Goal: Task Accomplishment & Management: Manage account settings

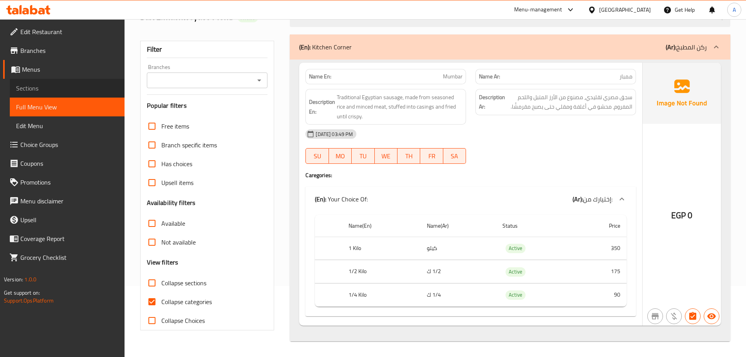
click at [38, 87] on span "Sections" at bounding box center [67, 87] width 102 height 9
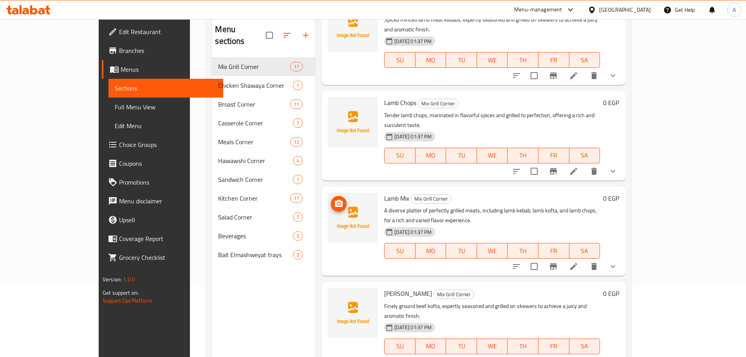
scroll to position [78, 0]
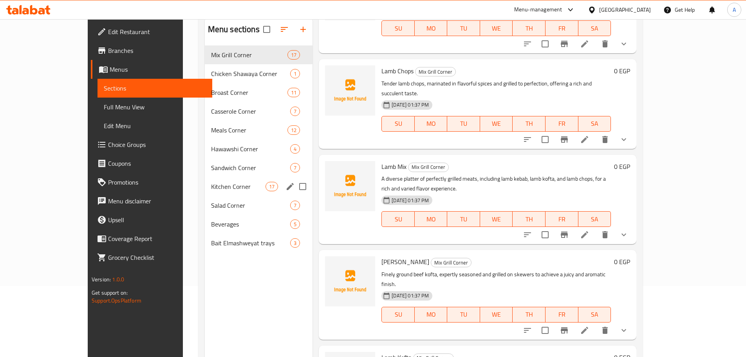
click at [211, 191] on span "Kitchen Corner" at bounding box center [238, 186] width 54 height 9
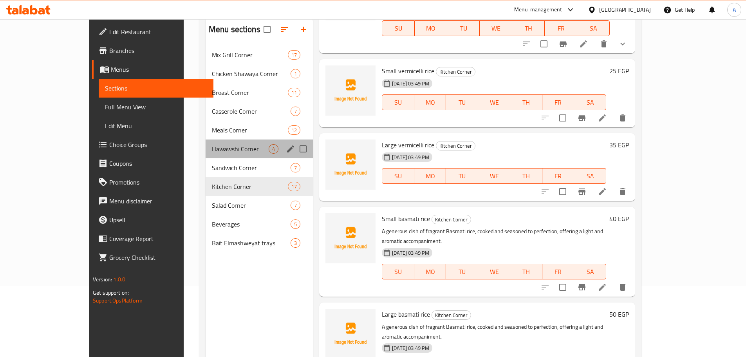
click at [206, 139] on div "Hawawshi Corner 4" at bounding box center [259, 148] width 107 height 19
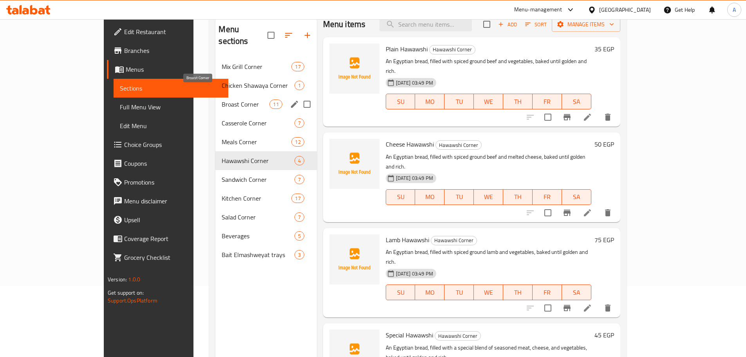
click at [222, 99] on span "Broast Corner" at bounding box center [246, 103] width 48 height 9
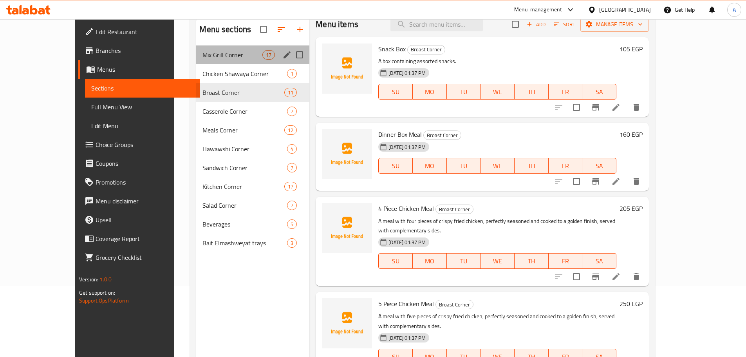
click at [196, 63] on div "Mix Grill Corner 17" at bounding box center [252, 54] width 113 height 19
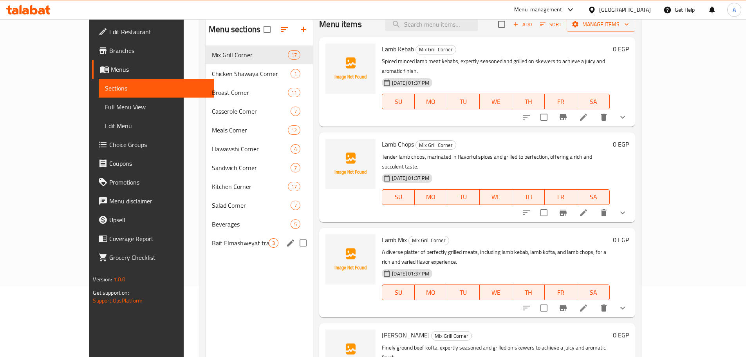
click at [212, 241] on span "Bait Elmashweyat trays" at bounding box center [240, 242] width 57 height 9
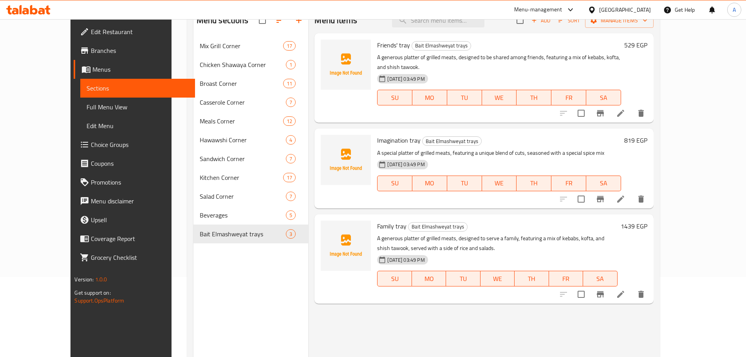
scroll to position [110, 0]
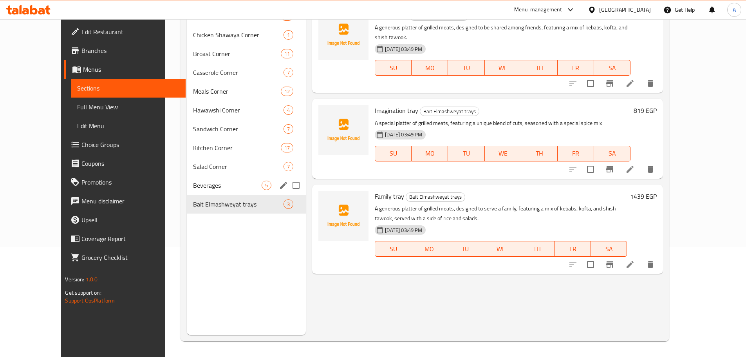
click at [193, 181] on span "Beverages" at bounding box center [227, 184] width 69 height 9
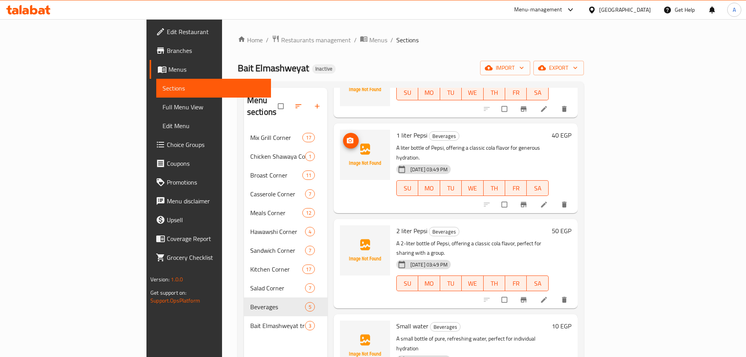
scroll to position [79, 0]
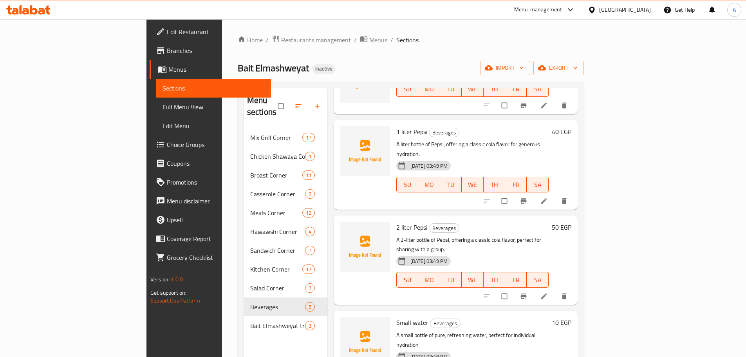
click at [244, 125] on nav "Mix Grill Corner 17 Chicken [GEOGRAPHIC_DATA] 1 [GEOGRAPHIC_DATA] 11 [GEOGRAPHI…" at bounding box center [285, 231] width 83 height 213
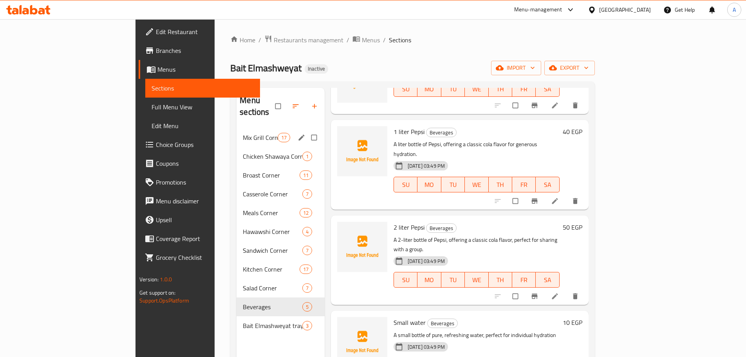
click at [236, 128] on div "Mix Grill Corner 17" at bounding box center [280, 137] width 88 height 19
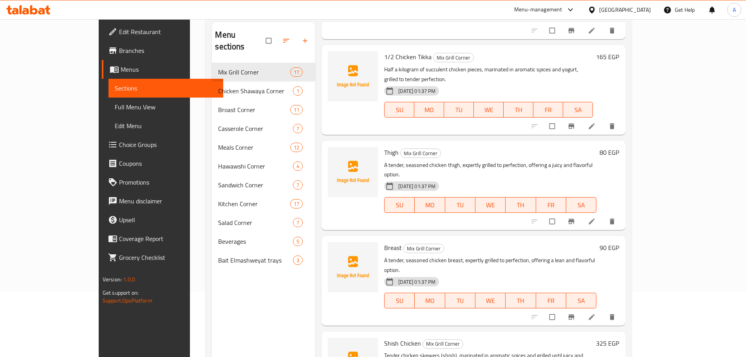
scroll to position [110, 0]
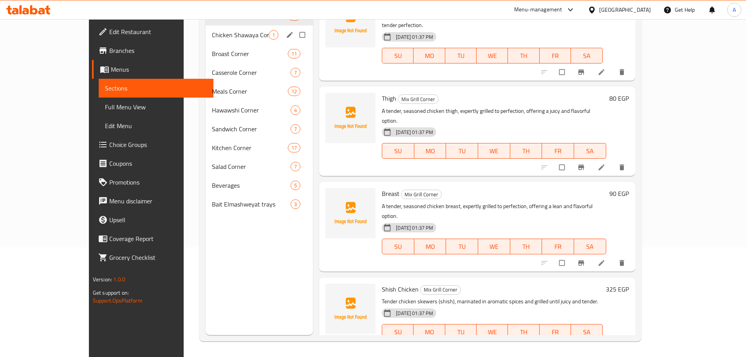
click at [206, 29] on div "Chicken Shawaya Corner 1" at bounding box center [259, 34] width 107 height 19
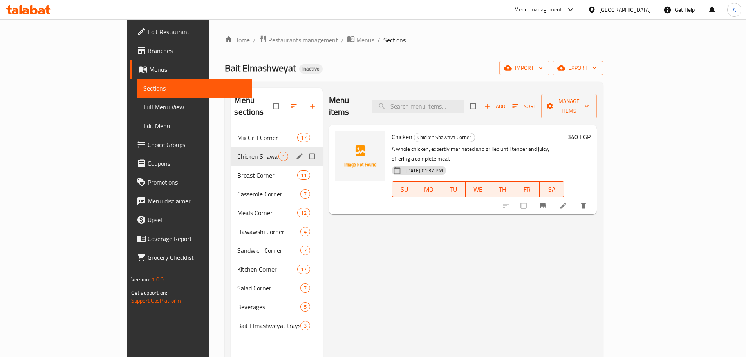
click at [231, 171] on div "Broast Corner 11" at bounding box center [276, 175] width 91 height 19
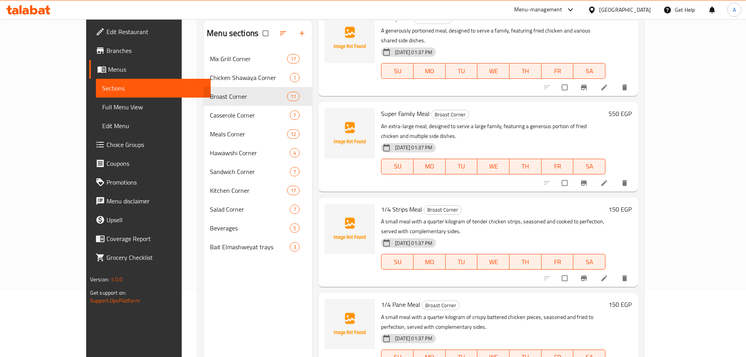
scroll to position [110, 0]
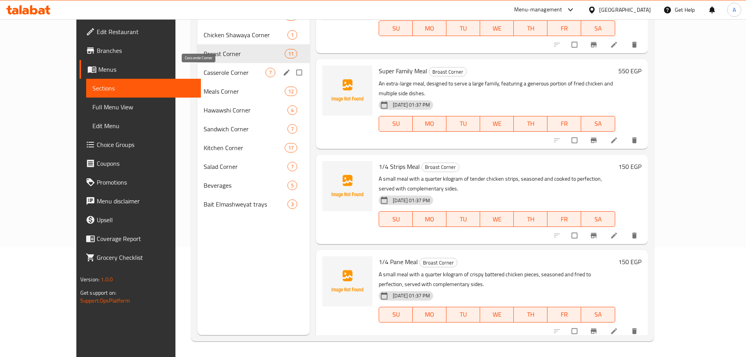
click at [218, 71] on span "Casserole Corner" at bounding box center [235, 72] width 62 height 9
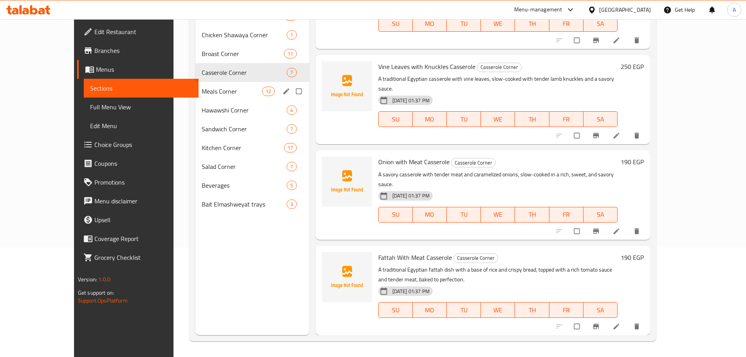
scroll to position [262, 0]
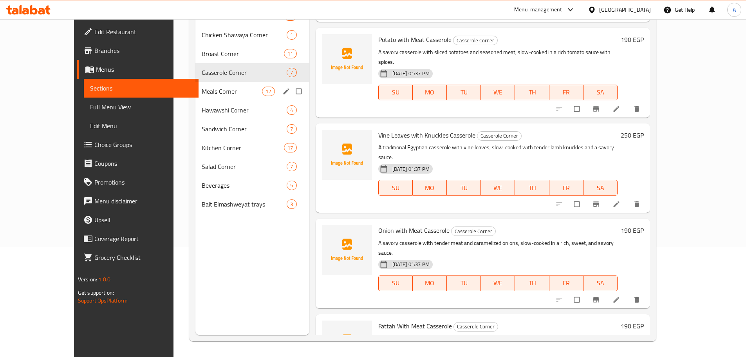
click at [241, 98] on div "Meals Corner 12" at bounding box center [252, 91] width 114 height 19
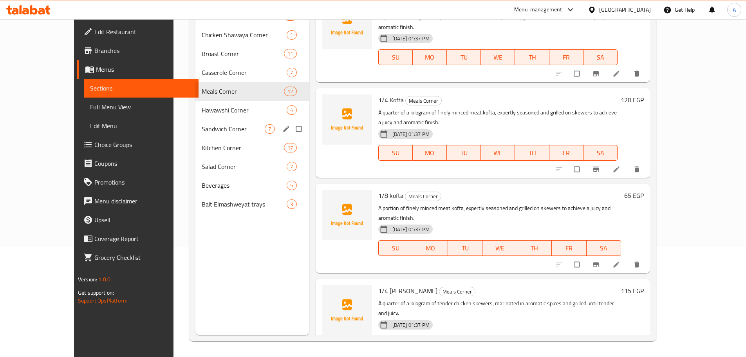
click at [213, 123] on div "Sandwich Corner 7" at bounding box center [252, 128] width 114 height 19
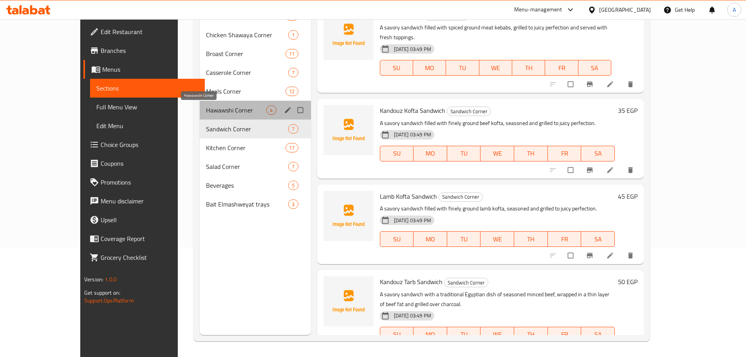
click at [227, 112] on span "Hawawshi Corner" at bounding box center [236, 109] width 60 height 9
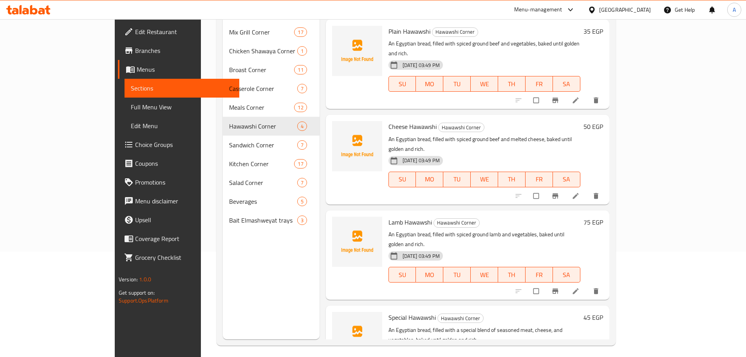
scroll to position [110, 0]
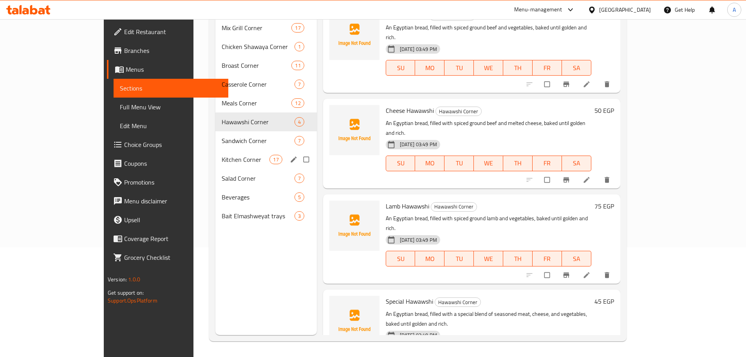
click at [222, 155] on span "Kitchen Corner" at bounding box center [246, 159] width 48 height 9
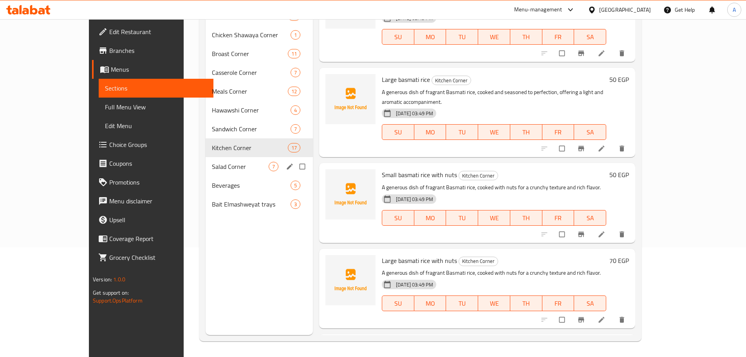
click at [212, 162] on span "Salad Corner" at bounding box center [240, 166] width 57 height 9
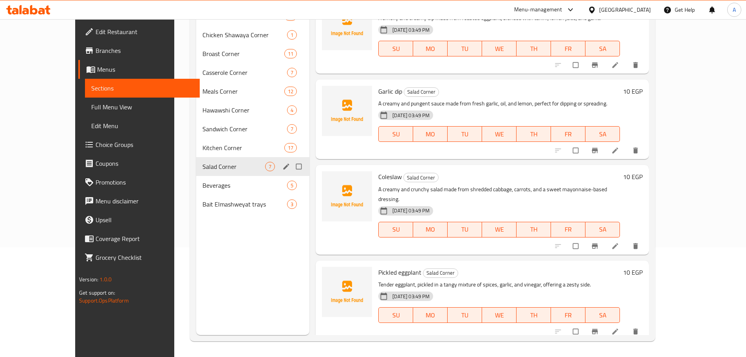
scroll to position [250, 0]
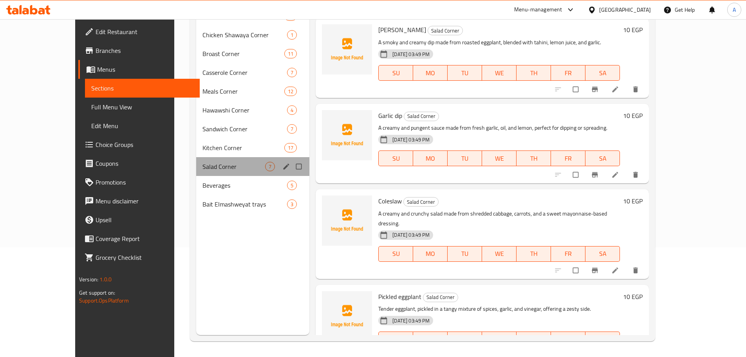
click at [207, 172] on div "Salad Corner 7" at bounding box center [252, 166] width 113 height 19
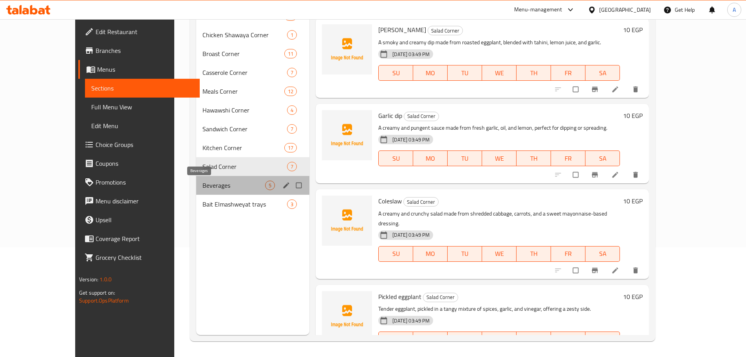
click at [202, 180] on span "Beverages" at bounding box center [233, 184] width 63 height 9
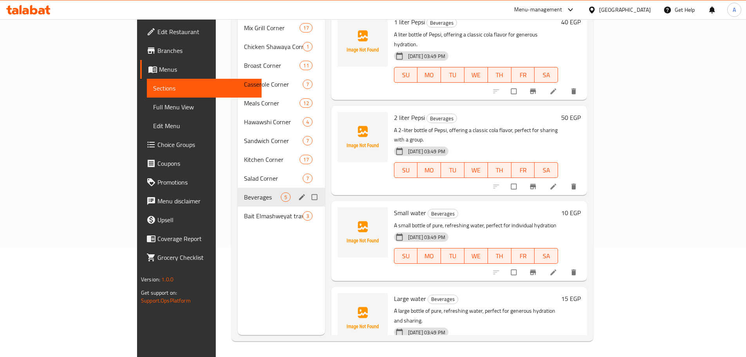
click at [238, 194] on div "Mix Grill Corner 17 Chicken Shawaya Corner 1 Broast Corner 11 Casserole Corner …" at bounding box center [281, 121] width 87 height 207
click at [244, 211] on span "Bait Elmashweyat trays" at bounding box center [262, 215] width 37 height 9
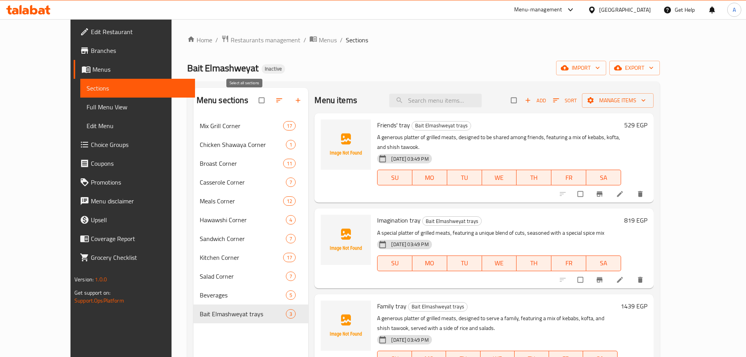
click at [254, 100] on input "checkbox" at bounding box center [262, 100] width 16 height 15
checkbox input "true"
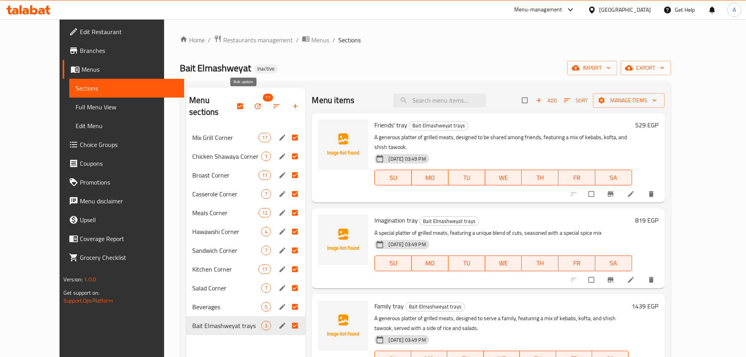
click at [255, 103] on icon "button" at bounding box center [258, 106] width 6 height 6
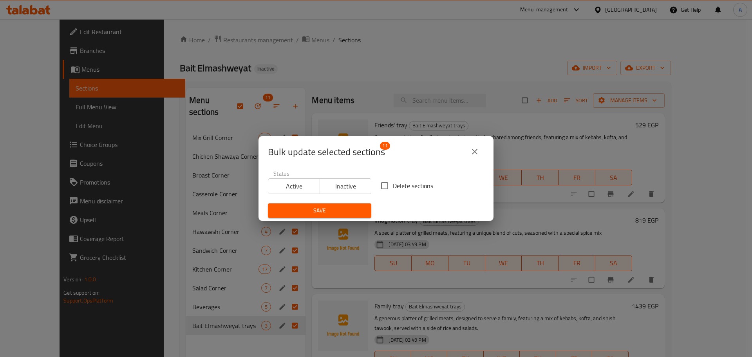
drag, startPoint x: 405, startPoint y: 180, endPoint x: 320, endPoint y: 212, distance: 90.8
click at [405, 181] on span "Delete sections" at bounding box center [413, 185] width 40 height 9
click at [393, 180] on input "Delete sections" at bounding box center [384, 185] width 16 height 16
checkbox input "true"
click at [312, 215] on span "Save" at bounding box center [319, 211] width 91 height 10
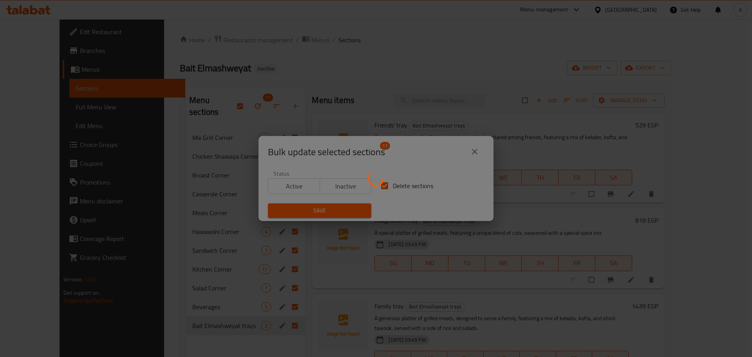
checkbox input "false"
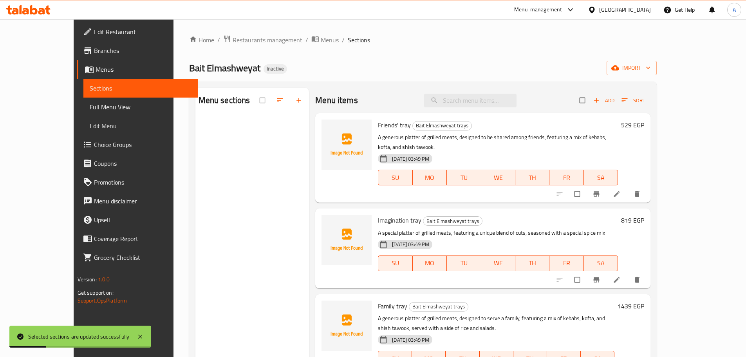
click at [657, 76] on div "Home / Restaurants management / Menus / Sections Bait Elmashweyat Inactive impo…" at bounding box center [423, 243] width 468 height 416
click at [619, 69] on icon "button" at bounding box center [615, 68] width 8 height 8
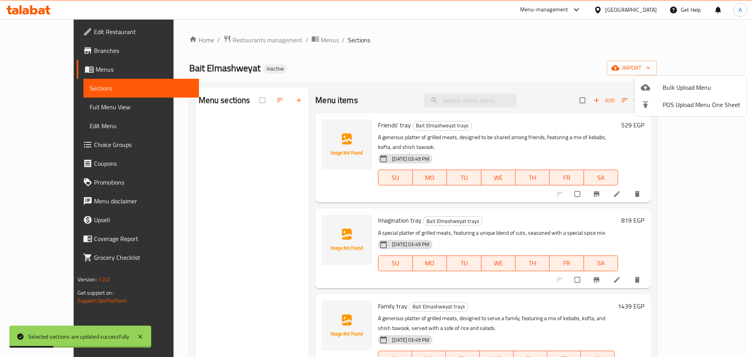
click at [686, 81] on li "Bulk Upload Menu" at bounding box center [690, 87] width 112 height 17
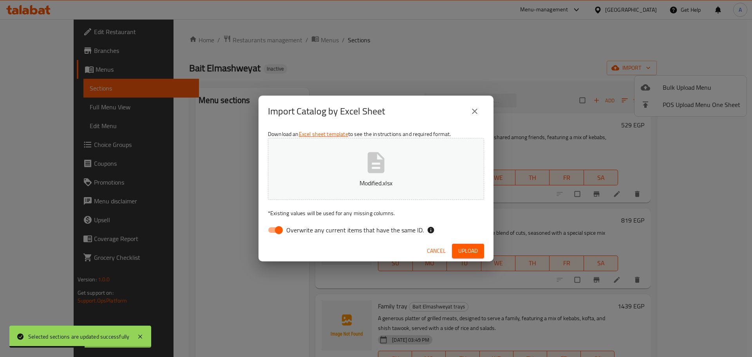
click at [394, 232] on span "Overwrite any current items that have the same ID." at bounding box center [354, 229] width 137 height 9
click at [301, 232] on input "Overwrite any current items that have the same ID." at bounding box center [278, 229] width 45 height 15
checkbox input "false"
click at [457, 246] on button "Upload" at bounding box center [468, 251] width 32 height 14
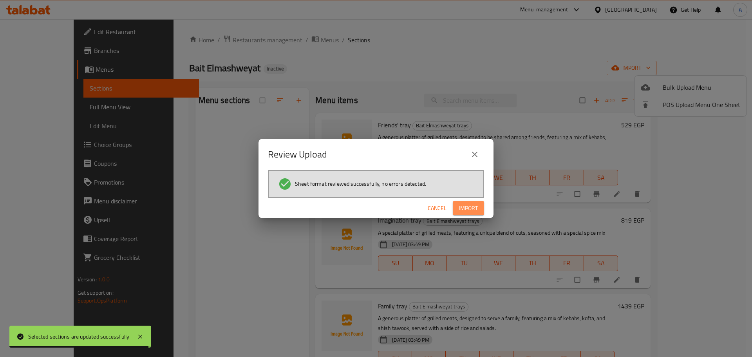
click at [474, 205] on span "Import" at bounding box center [468, 208] width 19 height 10
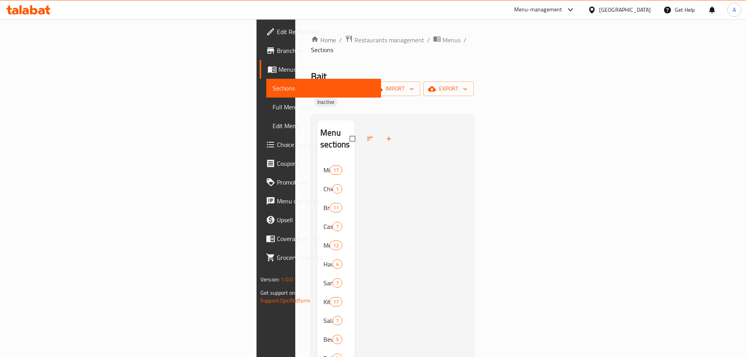
drag, startPoint x: 531, startPoint y: 231, endPoint x: 527, endPoint y: 232, distance: 4.5
click at [467, 231] on div at bounding box center [411, 298] width 113 height 357
click at [272, 107] on span "Full Menu View" at bounding box center [323, 106] width 102 height 9
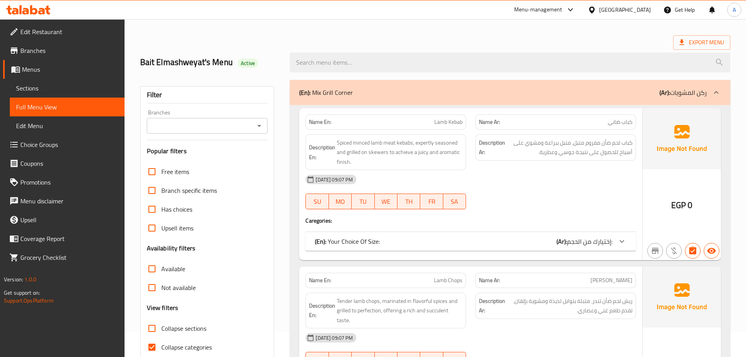
scroll to position [39, 0]
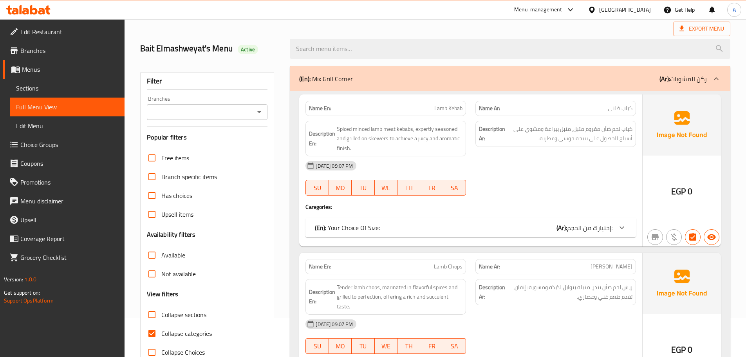
click at [155, 315] on input "Collapse sections" at bounding box center [151, 314] width 19 height 19
checkbox input "true"
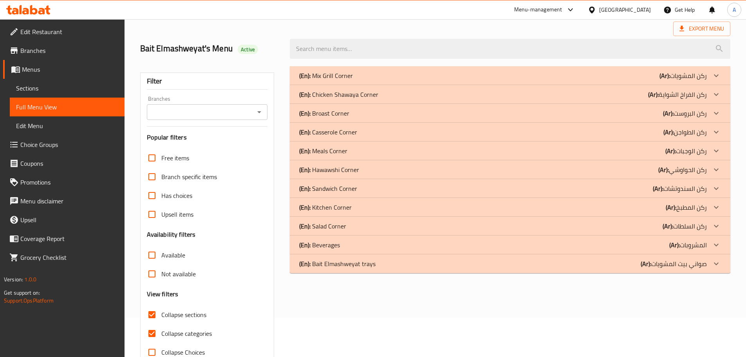
click at [330, 263] on p "(En): Bait Elmashweyat trays" at bounding box center [337, 263] width 76 height 9
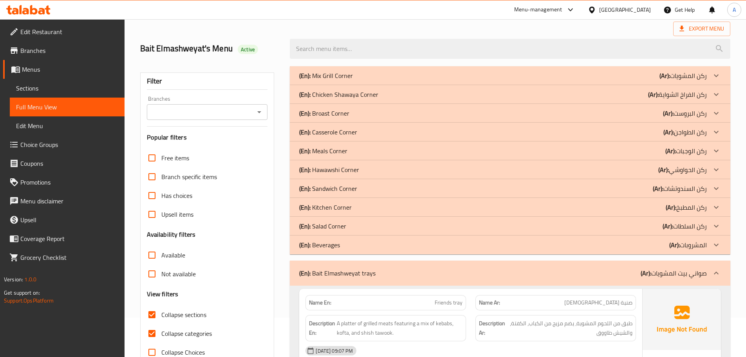
click at [332, 243] on p "(En): Beverages" at bounding box center [319, 244] width 41 height 9
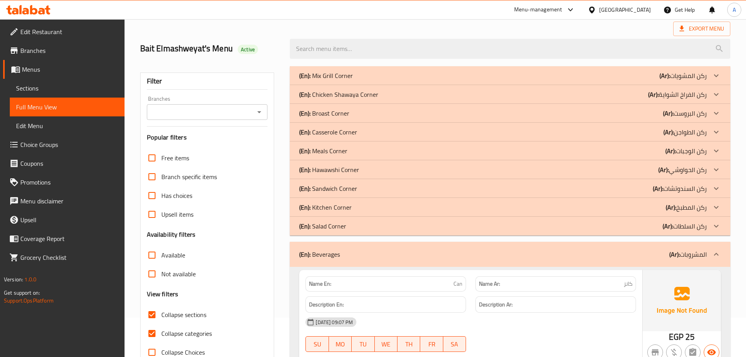
click at [328, 222] on p "(En): Salad Corner" at bounding box center [322, 225] width 47 height 9
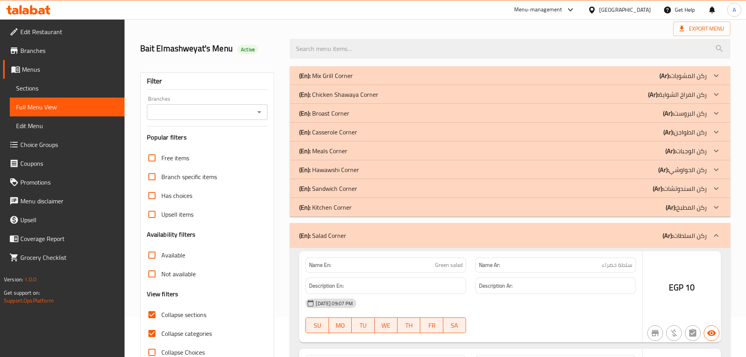
click at [325, 206] on p "(En): Kitchen Corner" at bounding box center [325, 206] width 52 height 9
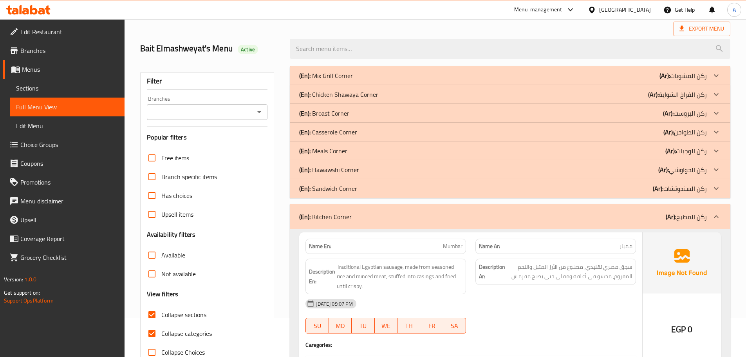
click at [325, 184] on p "(En): Sandwich Corner" at bounding box center [328, 188] width 58 height 9
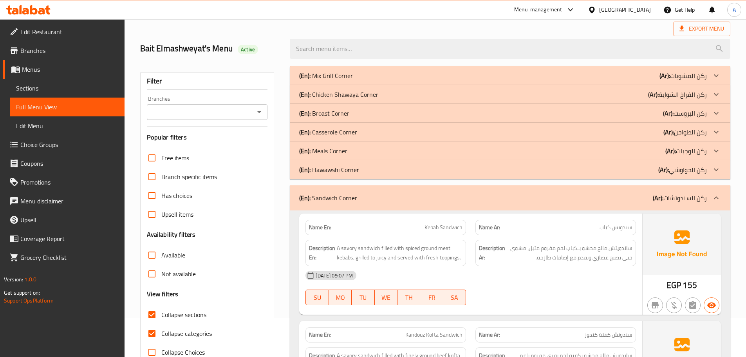
click at [325, 168] on p "(En): Hawawshi Corner" at bounding box center [329, 169] width 60 height 9
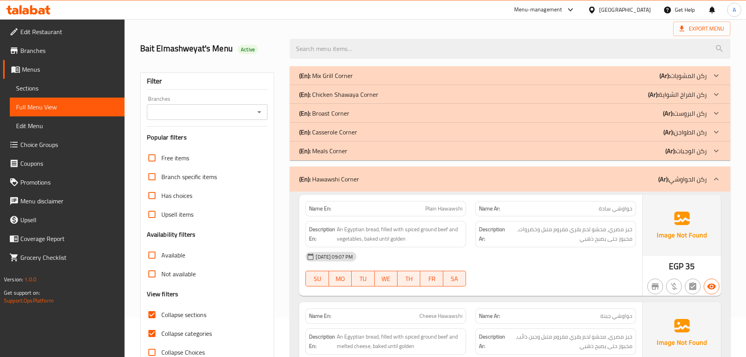
click at [326, 152] on p "(En): Meals Corner" at bounding box center [323, 150] width 48 height 9
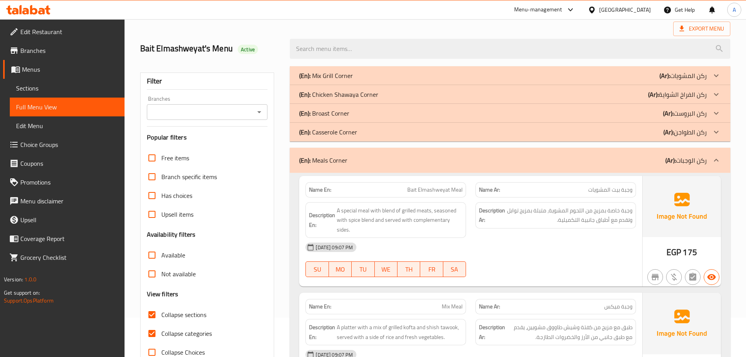
click at [440, 336] on span "A platter with a mix of grilled kofta and shish tawook, served with a side of r…" at bounding box center [400, 331] width 126 height 19
click at [666, 272] on span "button" at bounding box center [673, 276] width 15 height 9
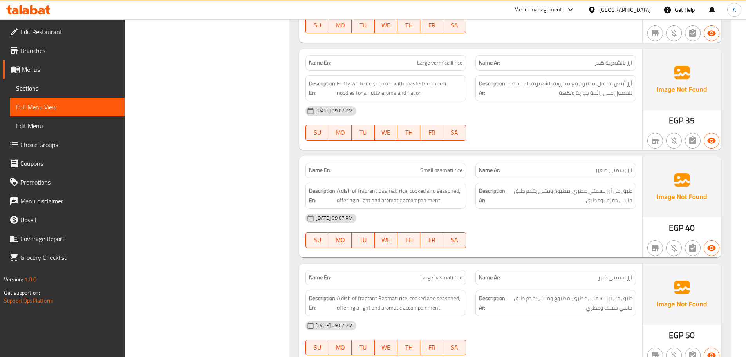
scroll to position [3128, 0]
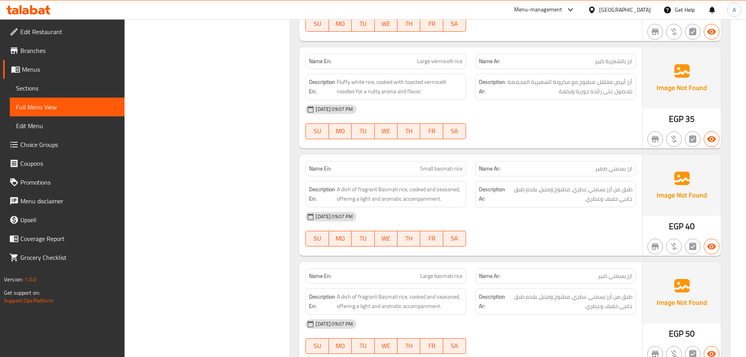
click at [366, 83] on span "Fluffy white rice, cooked with toasted vermicelli noodles for a nutty aroma and…" at bounding box center [400, 86] width 126 height 19
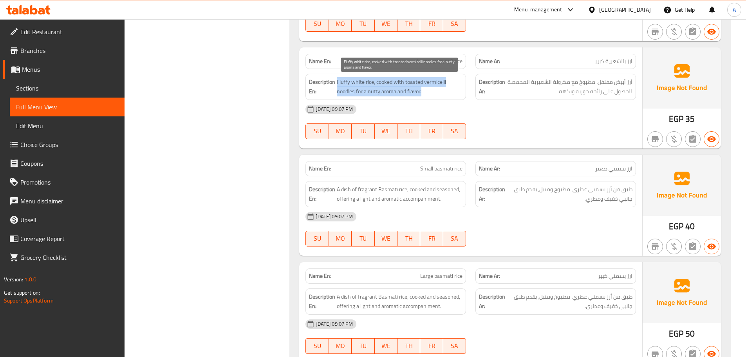
click at [366, 83] on span "Fluffy white rice, cooked with toasted vermicelli noodles for a nutty aroma and…" at bounding box center [400, 86] width 126 height 19
copy span "Fluffy white rice, cooked with toasted vermicelli noodles for a nutty aroma and…"
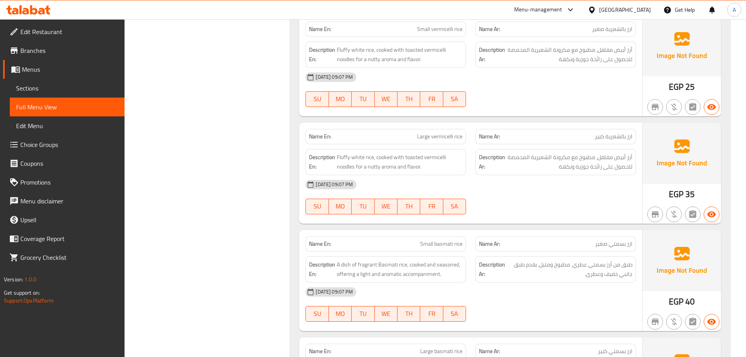
scroll to position [3049, 0]
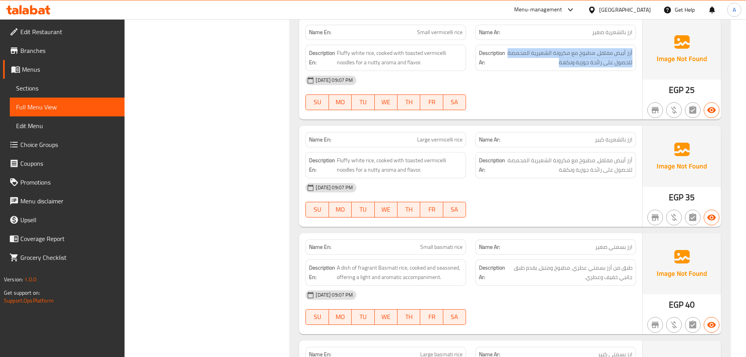
drag, startPoint x: 634, startPoint y: 52, endPoint x: 557, endPoint y: 69, distance: 79.3
click at [557, 69] on div "Description Ar: أرز أبيض مفلفل، مطبوخ مع مكرونة الشعيرية المحمصة للحصول على رائ…" at bounding box center [555, 58] width 161 height 26
click at [572, 61] on span "أرز أبيض مفلفل، مطبوخ مع مكرونة الشعيرية المحمصة للحصول على رائحة جوزية ونكهة" at bounding box center [570, 57] width 126 height 19
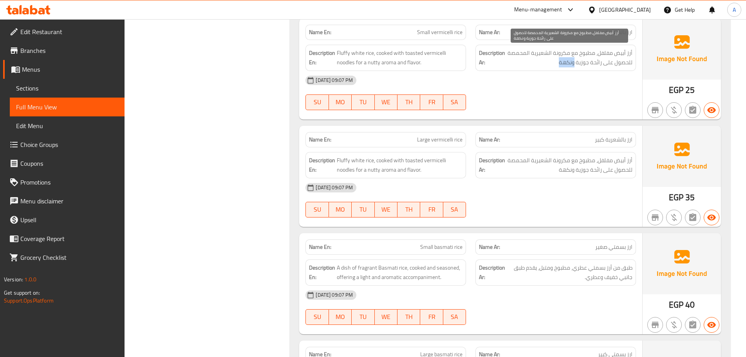
click at [572, 61] on span "أرز أبيض مفلفل، مطبوخ مع مكرونة الشعيرية المحمصة للحصول على رائحة جوزية ونكهة" at bounding box center [570, 57] width 126 height 19
click at [199, 99] on div "Filter Branches Branches Popular filters Free items Branch specific items Has c…" at bounding box center [210, 251] width 150 height 6400
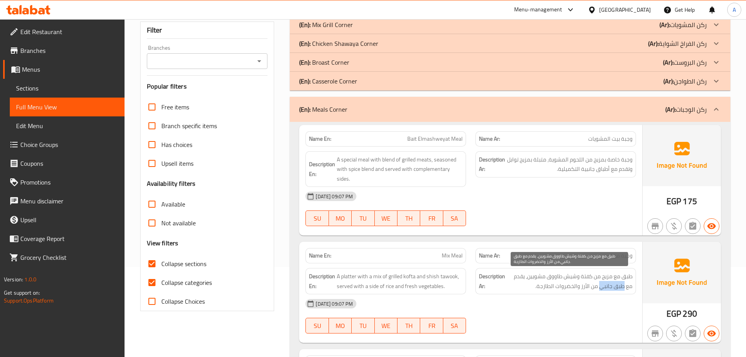
drag, startPoint x: 623, startPoint y: 287, endPoint x: 601, endPoint y: 287, distance: 22.7
click at [601, 287] on span "طبق مع مزيج من كفتة وشيش طاووق مشويين، يقدم مع طبق جانبي من الأرز والخضروات الط…" at bounding box center [570, 280] width 126 height 19
copy span "طبق جانبي"
click at [563, 196] on div "08-09-2025 09:07 PM" at bounding box center [471, 196] width 340 height 19
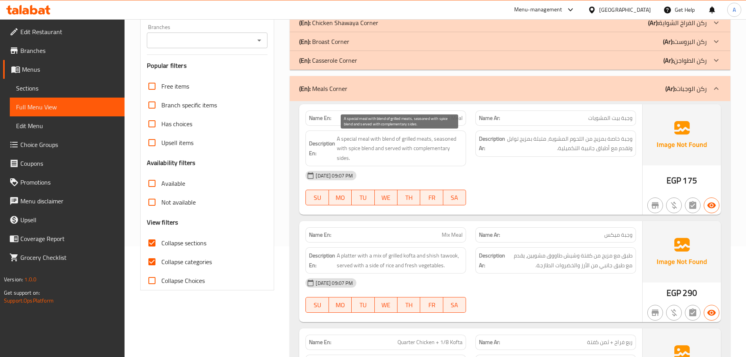
scroll to position [129, 0]
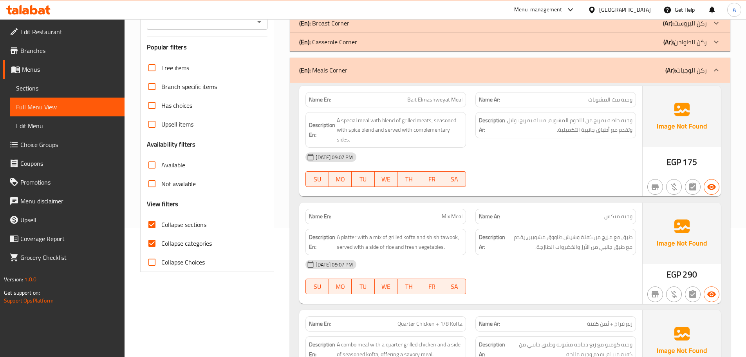
click at [583, 136] on div "Description Ar: وجبة خاصة بمزيج من اللحوم المشوية، متبلة بمزيج توابل وتقدم مع أ…" at bounding box center [555, 125] width 161 height 26
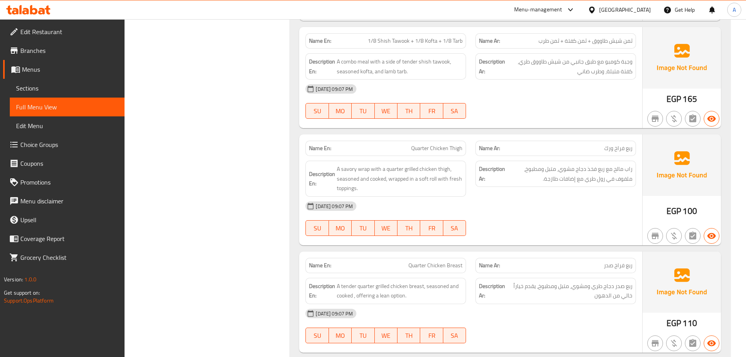
scroll to position [850, 0]
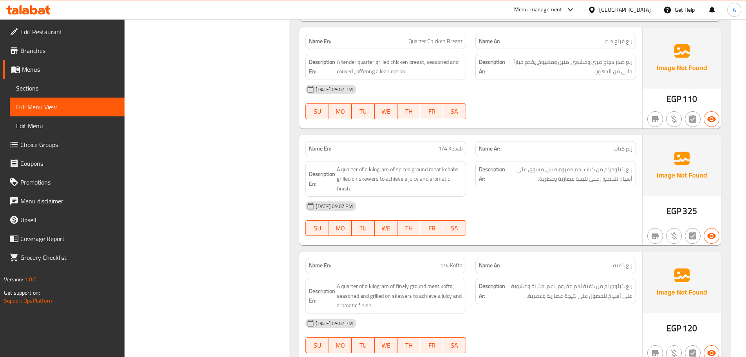
click at [389, 212] on div "08-09-2025 09:07 PM" at bounding box center [471, 206] width 340 height 19
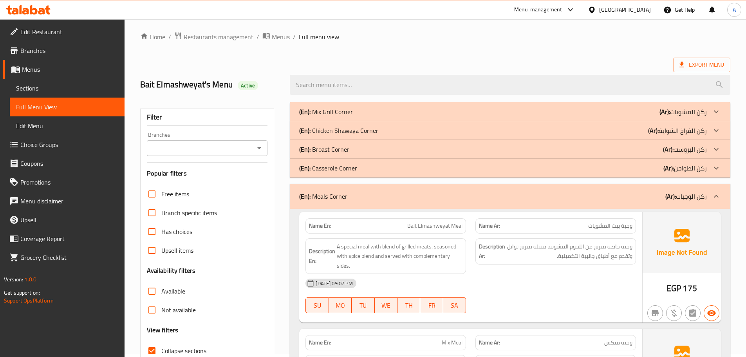
scroll to position [0, 0]
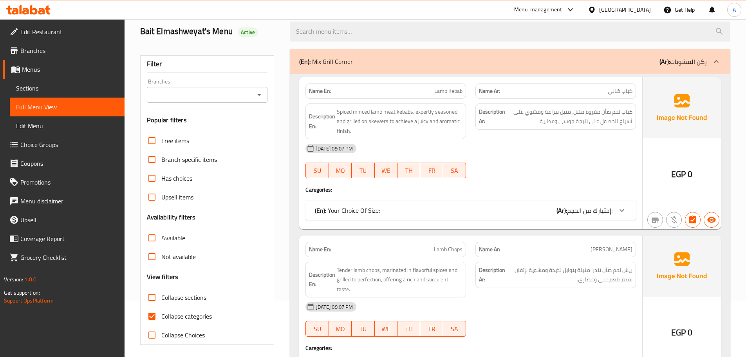
scroll to position [117, 0]
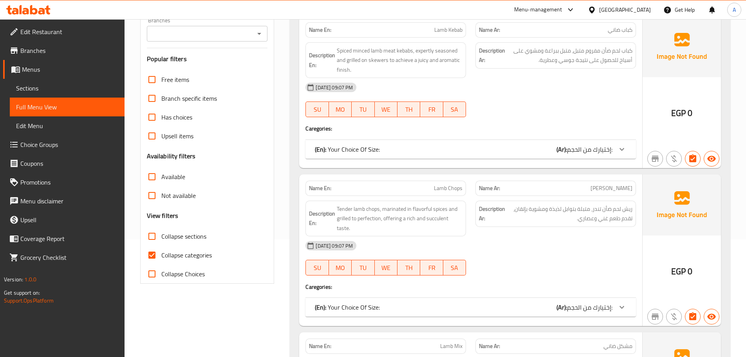
click at [150, 235] on input "Collapse sections" at bounding box center [151, 236] width 19 height 19
checkbox input "true"
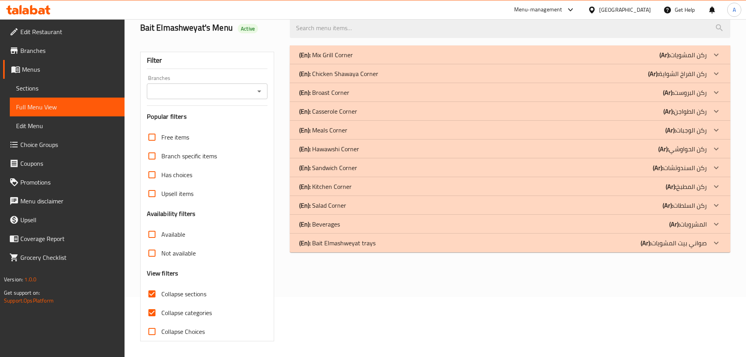
scroll to position [60, 0]
click at [323, 240] on p "(En): [PERSON_NAME] trays" at bounding box center [337, 242] width 76 height 9
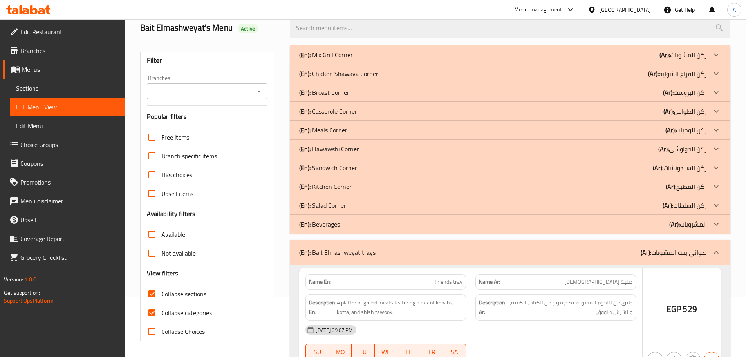
click at [321, 221] on p "(En): Beverages" at bounding box center [319, 223] width 41 height 9
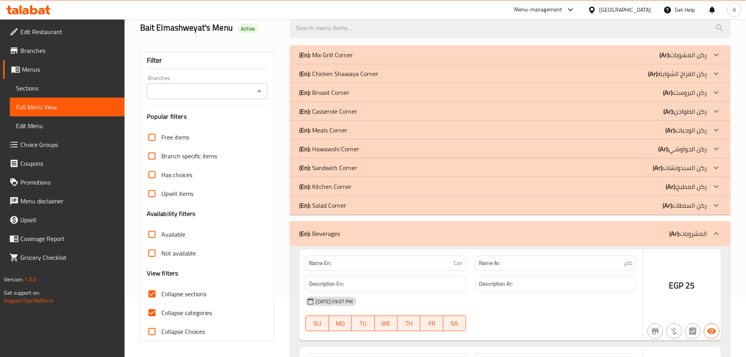
click at [323, 204] on p "(En): Salad Corner" at bounding box center [322, 204] width 47 height 9
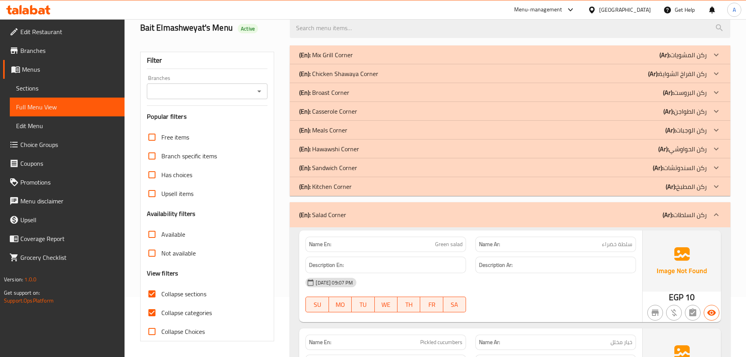
click at [326, 193] on div "(En): Kitchen Corner (Ar): ركن المطبخ" at bounding box center [510, 186] width 440 height 19
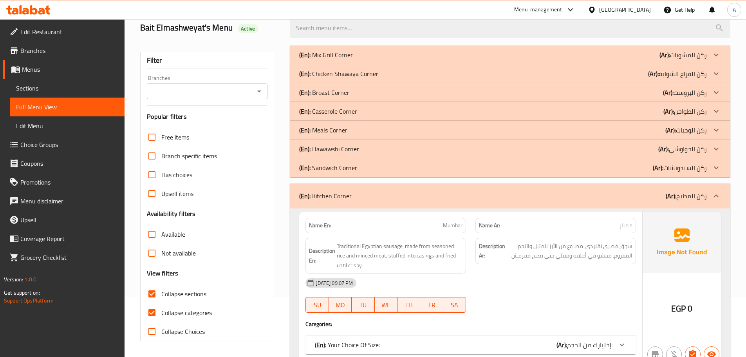
click at [325, 166] on p "(En): Sandwich Corner" at bounding box center [328, 167] width 58 height 9
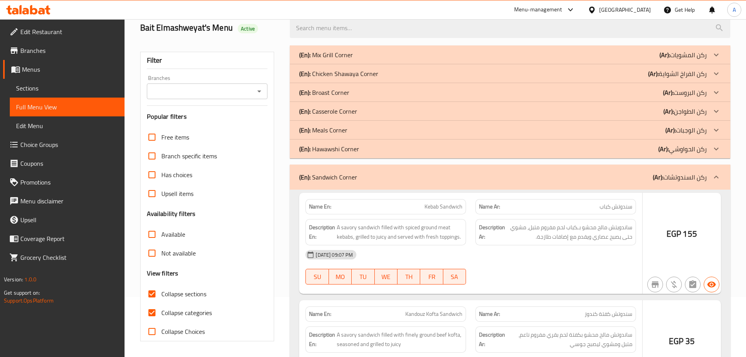
click at [322, 146] on p "(En): Hawawshi Corner" at bounding box center [329, 148] width 60 height 9
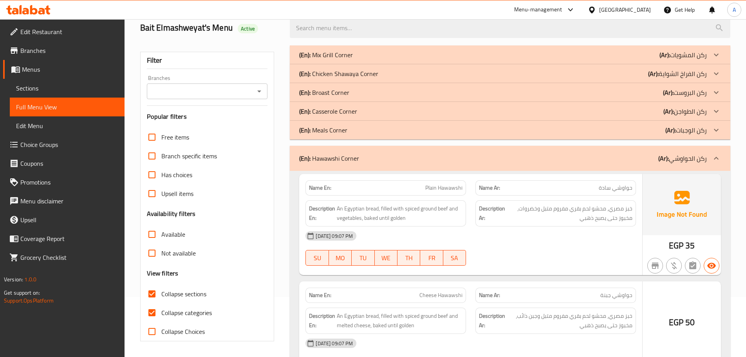
click at [322, 127] on p "(En): Meals Corner" at bounding box center [323, 129] width 48 height 9
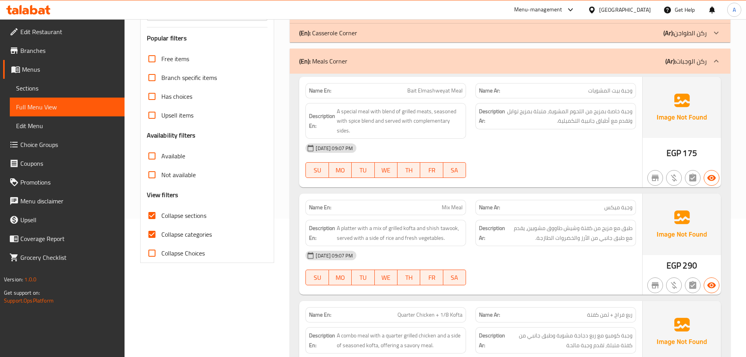
drag, startPoint x: 152, startPoint y: 238, endPoint x: 199, endPoint y: 224, distance: 49.3
click at [152, 237] on input "Collapse categories" at bounding box center [151, 234] width 19 height 19
checkbox input "false"
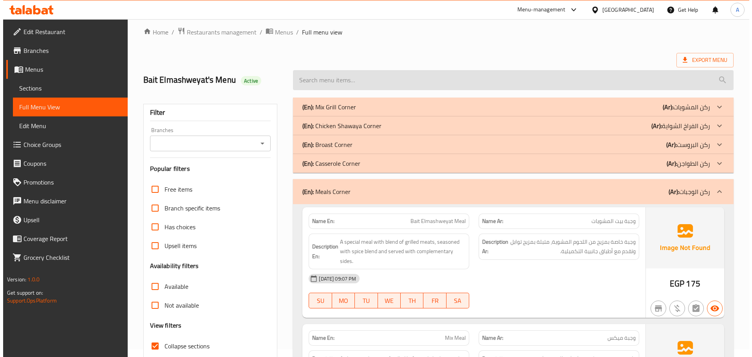
scroll to position [0, 0]
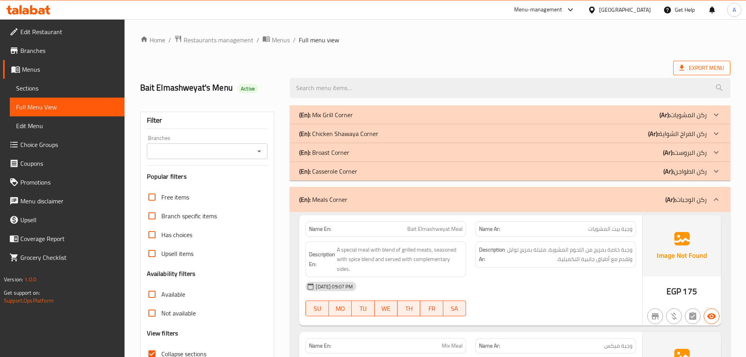
click at [687, 64] on span "Export Menu" at bounding box center [701, 68] width 45 height 10
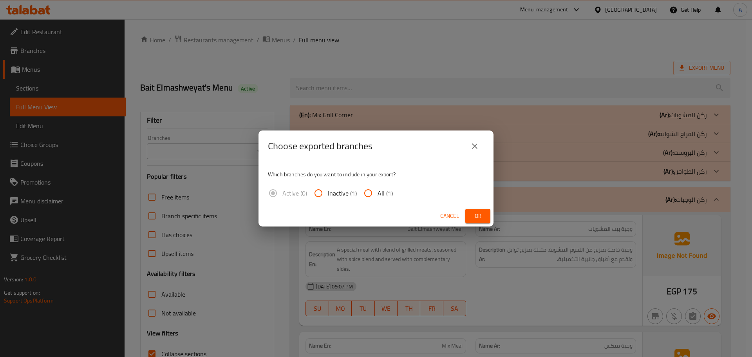
click at [383, 188] on span "All (1)" at bounding box center [384, 192] width 15 height 9
click at [377, 188] on input "All (1)" at bounding box center [368, 193] width 19 height 19
radio input "true"
click at [482, 213] on span "Ok" at bounding box center [477, 216] width 13 height 10
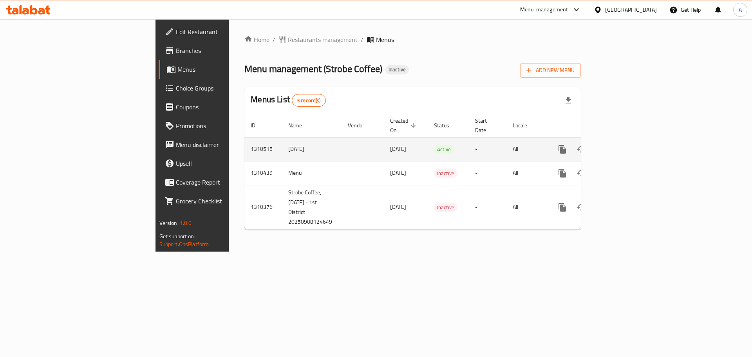
click at [623, 144] on icon "enhanced table" at bounding box center [618, 148] width 9 height 9
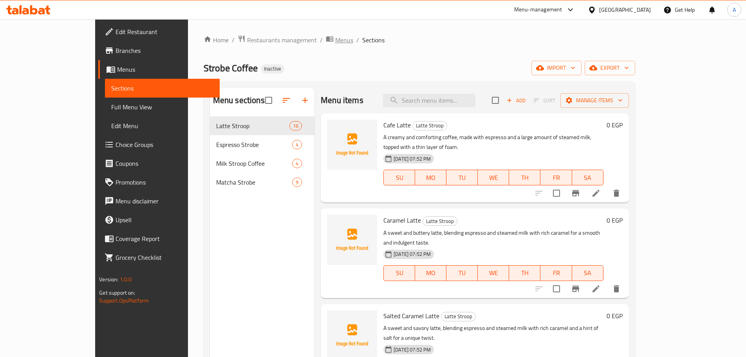
click at [335, 37] on span "Menus" at bounding box center [344, 39] width 18 height 9
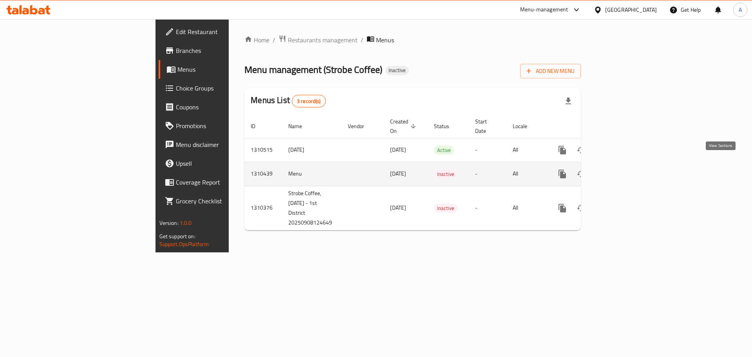
click at [622, 170] on icon "enhanced table" at bounding box center [618, 173] width 7 height 7
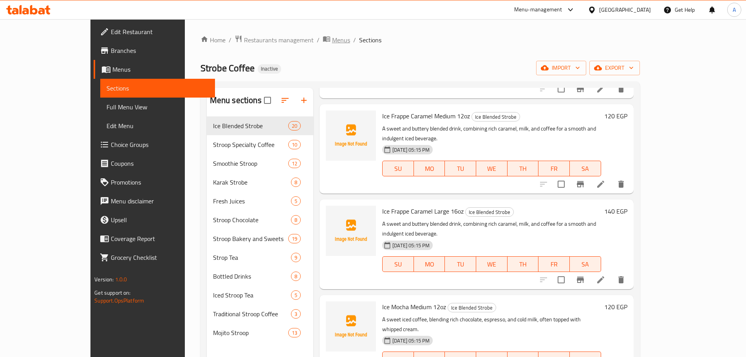
click at [332, 38] on span "Menus" at bounding box center [341, 39] width 18 height 9
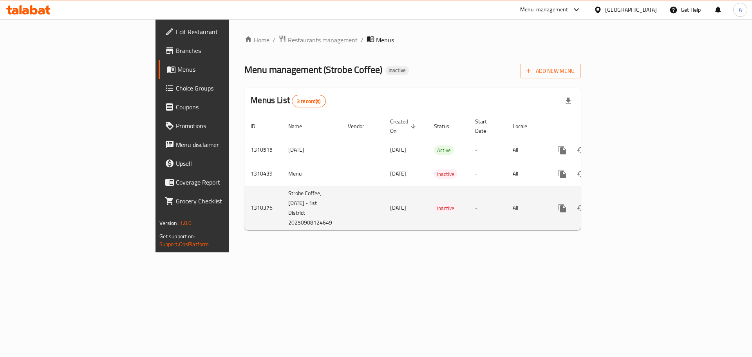
click at [628, 201] on link "enhanced table" at bounding box center [618, 207] width 19 height 19
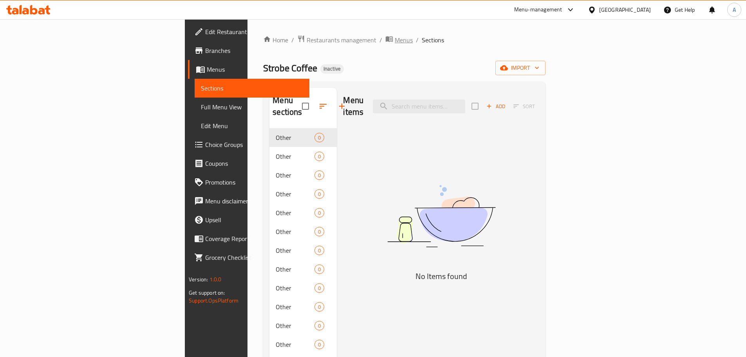
click at [395, 37] on span "Menus" at bounding box center [404, 39] width 18 height 9
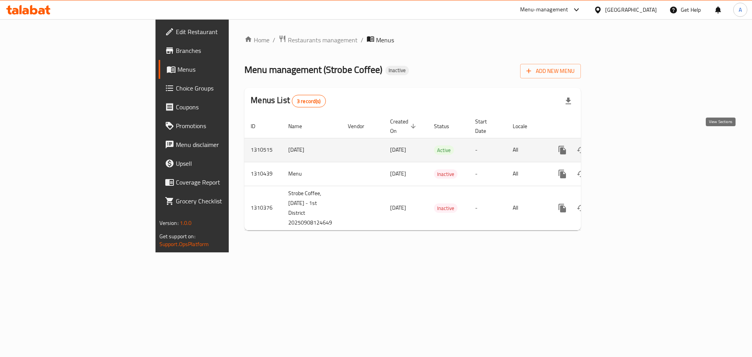
click at [622, 146] on icon "enhanced table" at bounding box center [618, 149] width 7 height 7
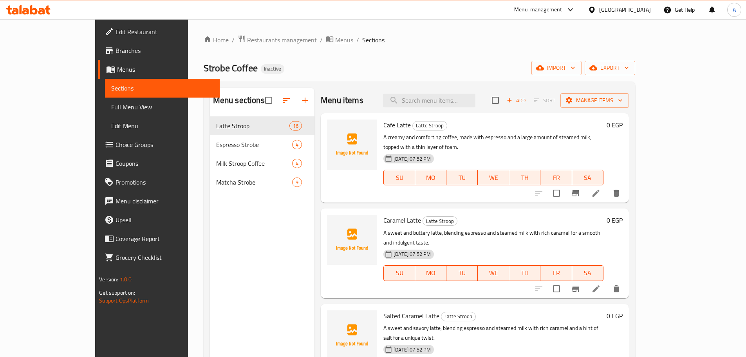
click at [335, 38] on span "Menus" at bounding box center [344, 39] width 18 height 9
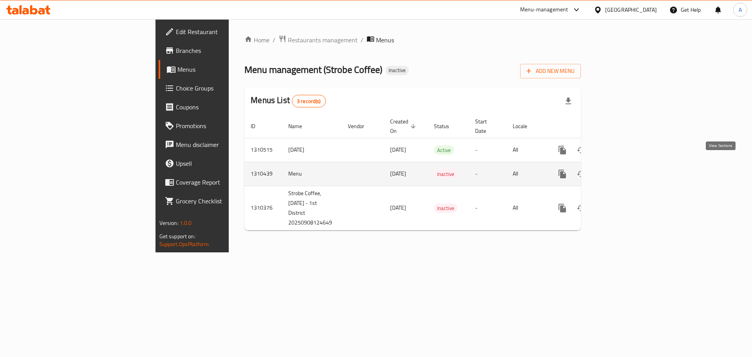
click at [623, 169] on icon "enhanced table" at bounding box center [618, 173] width 9 height 9
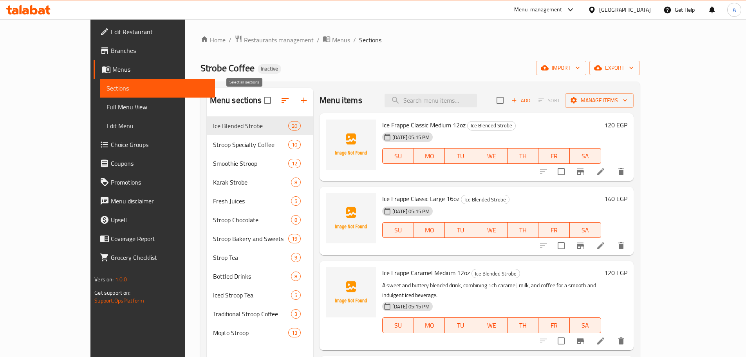
click at [259, 99] on input "checkbox" at bounding box center [267, 100] width 16 height 16
checkbox input "true"
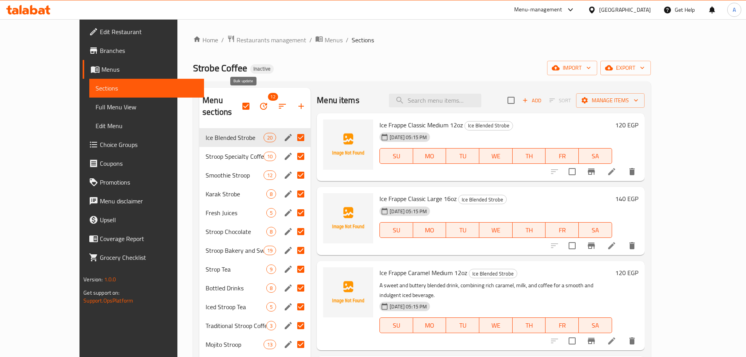
click at [259, 101] on icon "button" at bounding box center [263, 105] width 9 height 9
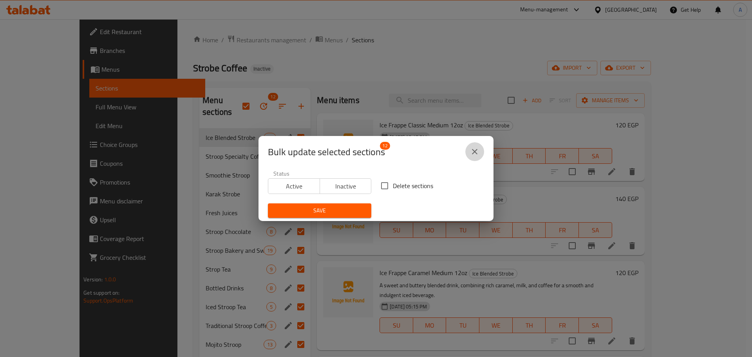
click at [470, 148] on icon "close" at bounding box center [474, 151] width 9 height 9
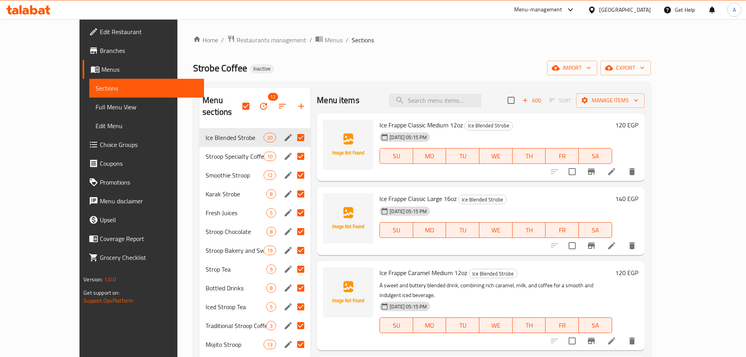
click at [296, 19] on div "Menu-management [GEOGRAPHIC_DATA] Get Help A" at bounding box center [373, 9] width 746 height 19
click at [325, 38] on span "Menus" at bounding box center [334, 39] width 18 height 9
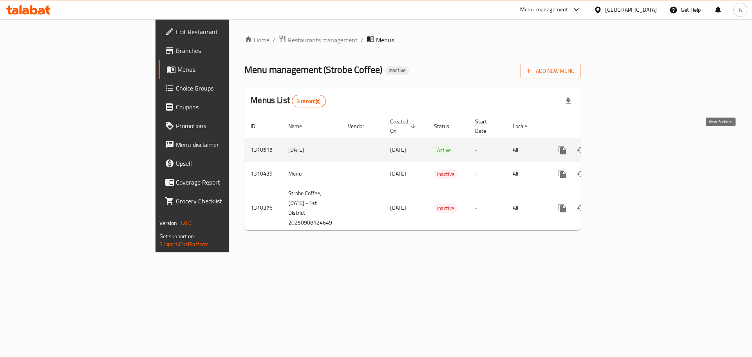
click at [628, 141] on link "enhanced table" at bounding box center [618, 150] width 19 height 19
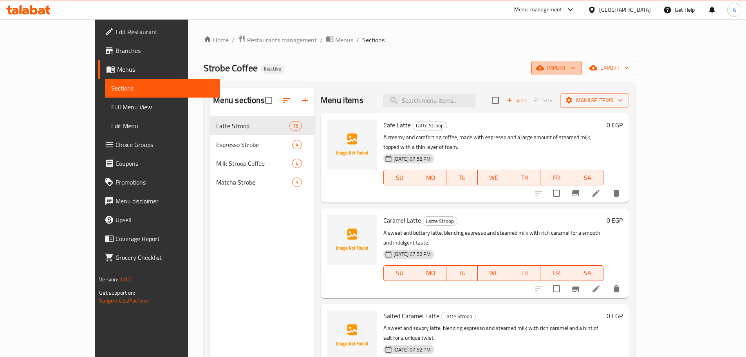
click at [544, 64] on icon "button" at bounding box center [540, 68] width 8 height 8
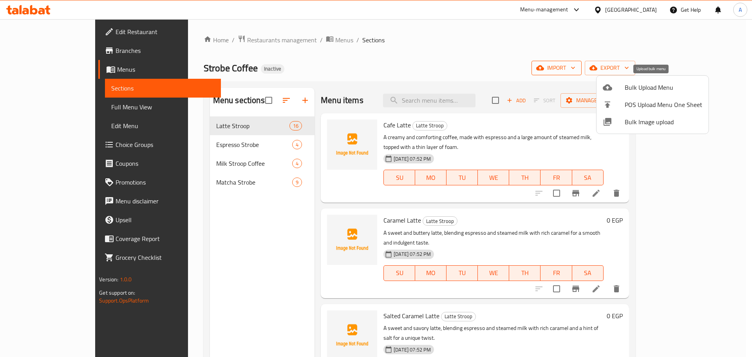
click at [632, 87] on span "Bulk Upload Menu" at bounding box center [663, 87] width 78 height 9
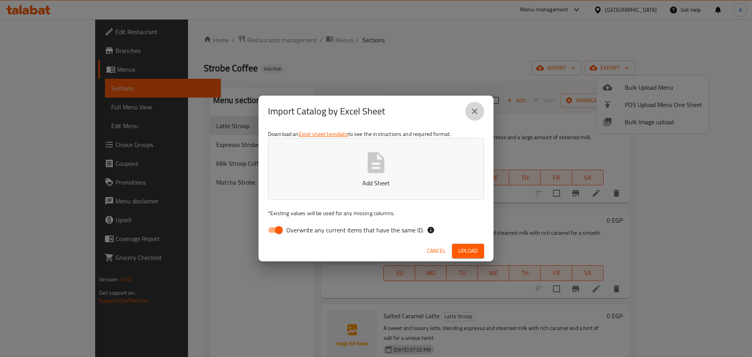
click at [471, 113] on icon "close" at bounding box center [474, 110] width 9 height 9
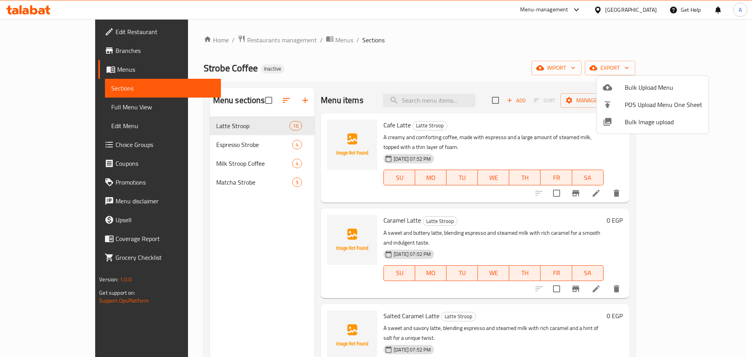
click at [531, 63] on div at bounding box center [376, 178] width 752 height 357
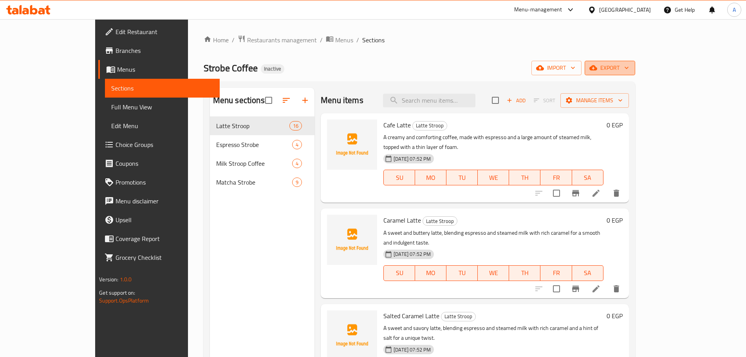
click at [629, 72] on span "export" at bounding box center [610, 68] width 38 height 10
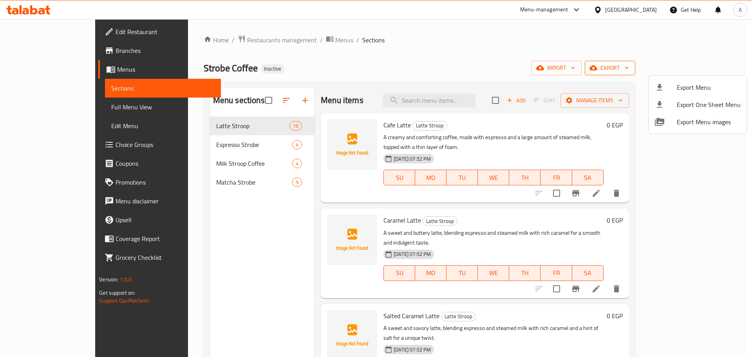
click at [700, 87] on span "Export Menu" at bounding box center [708, 87] width 64 height 9
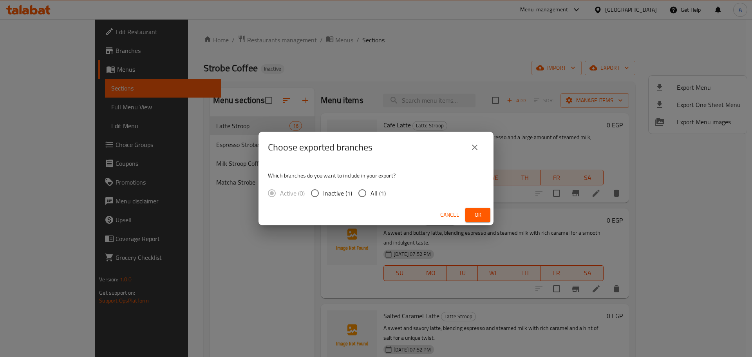
click at [380, 189] on span "All (1)" at bounding box center [377, 192] width 15 height 9
click at [370, 189] on input "All (1)" at bounding box center [362, 193] width 16 height 16
radio input "true"
click at [481, 218] on span "Ok" at bounding box center [477, 215] width 13 height 10
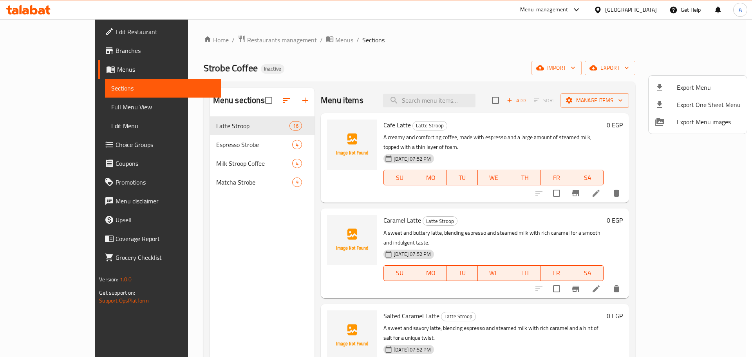
click at [275, 47] on div at bounding box center [376, 178] width 752 height 357
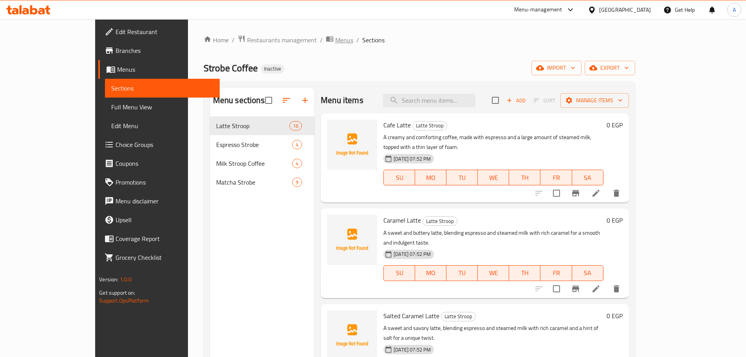
click at [335, 41] on span "Menus" at bounding box center [344, 39] width 18 height 9
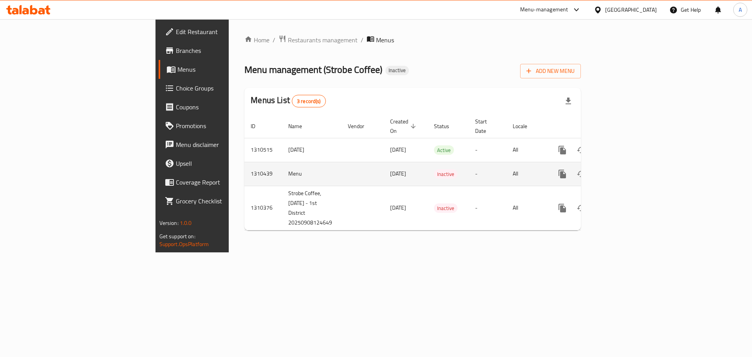
click at [628, 164] on link "enhanced table" at bounding box center [618, 173] width 19 height 19
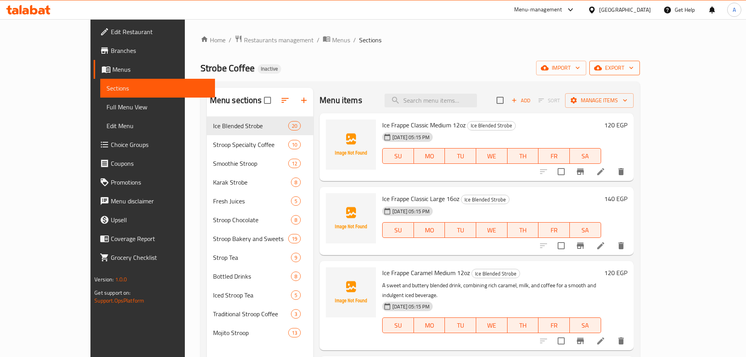
click at [633, 70] on span "export" at bounding box center [614, 68] width 38 height 10
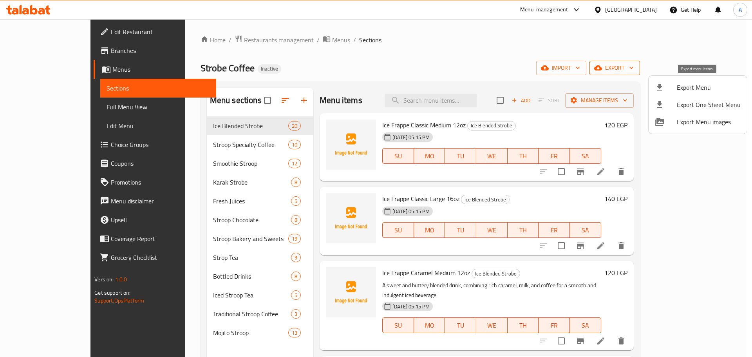
click at [693, 80] on li "Export Menu" at bounding box center [697, 87] width 98 height 17
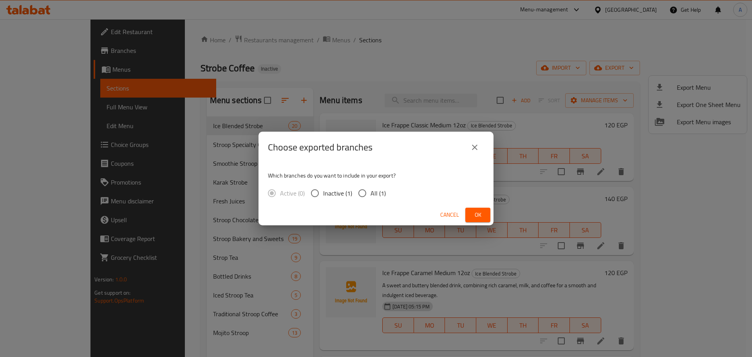
click at [475, 146] on icon "close" at bounding box center [474, 146] width 9 height 9
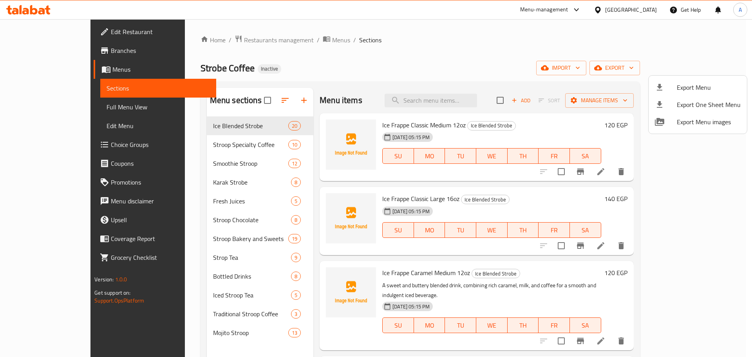
drag, startPoint x: 529, startPoint y: 110, endPoint x: 646, endPoint y: 70, distance: 123.6
click at [529, 109] on div at bounding box center [376, 178] width 752 height 357
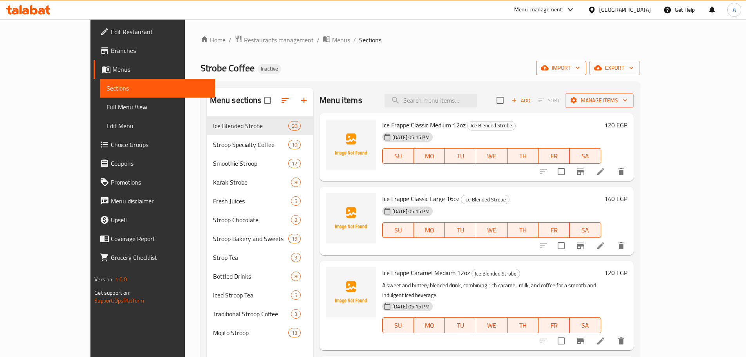
click at [580, 72] on span "import" at bounding box center [561, 68] width 38 height 10
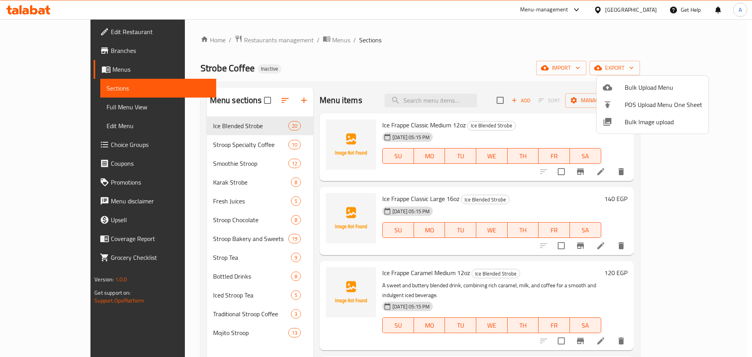
click at [533, 41] on div at bounding box center [376, 178] width 752 height 357
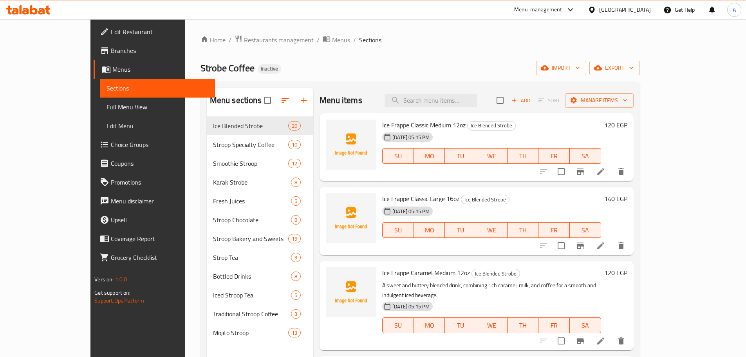
click at [332, 41] on span "Menus" at bounding box center [341, 39] width 18 height 9
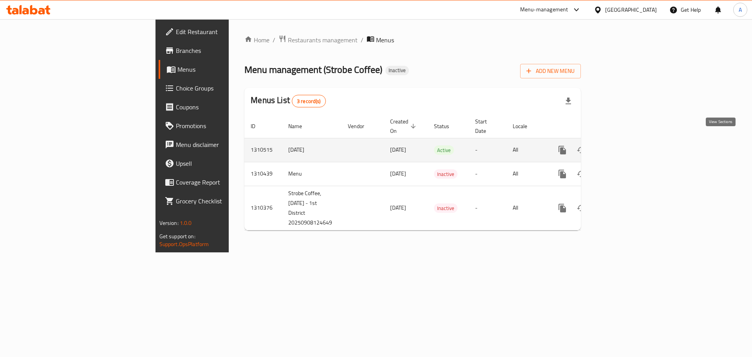
click at [628, 141] on link "enhanced table" at bounding box center [618, 150] width 19 height 19
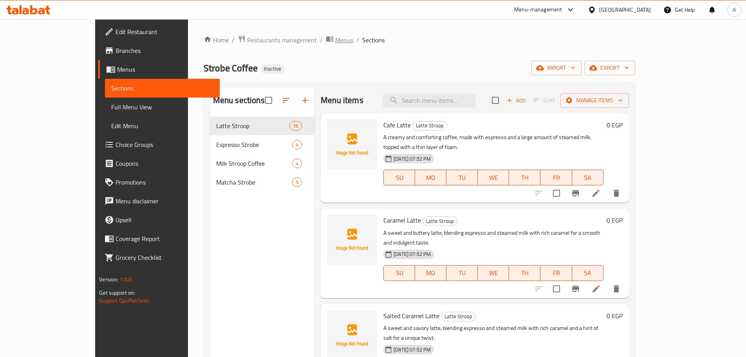
click at [335, 43] on span "Menus" at bounding box center [344, 39] width 18 height 9
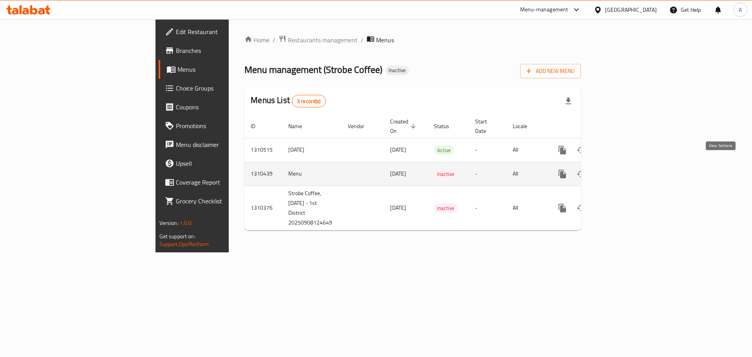
click at [622, 170] on icon "enhanced table" at bounding box center [618, 173] width 7 height 7
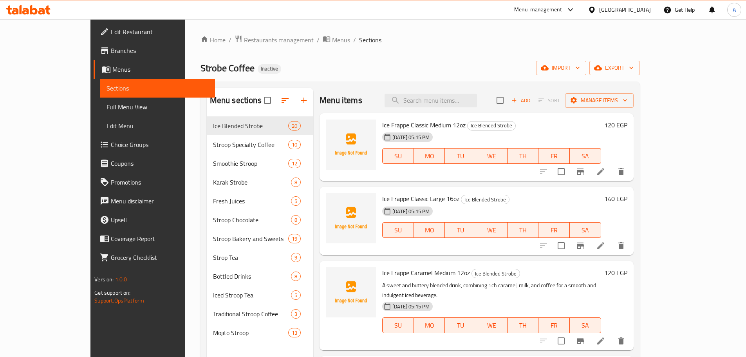
scroll to position [1204, 0]
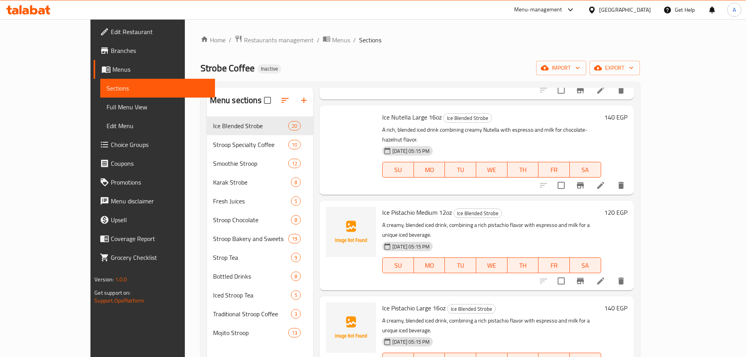
drag, startPoint x: 524, startPoint y: 59, endPoint x: 619, endPoint y: 22, distance: 102.1
click at [534, 57] on div "Home / Restaurants management / Menus / Sections Strobe Coffee Inactive import …" at bounding box center [419, 243] width 439 height 416
click at [475, 45] on ol "Home / Restaurants management / Menus / Sections" at bounding box center [419, 40] width 439 height 10
click at [580, 65] on span "import" at bounding box center [561, 68] width 38 height 10
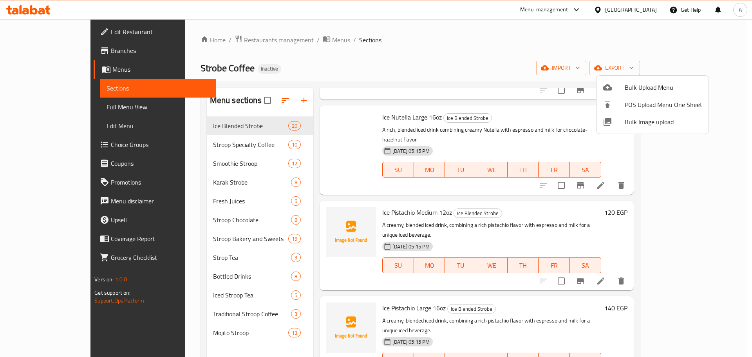
click at [630, 91] on span "Bulk Upload Menu" at bounding box center [663, 87] width 78 height 9
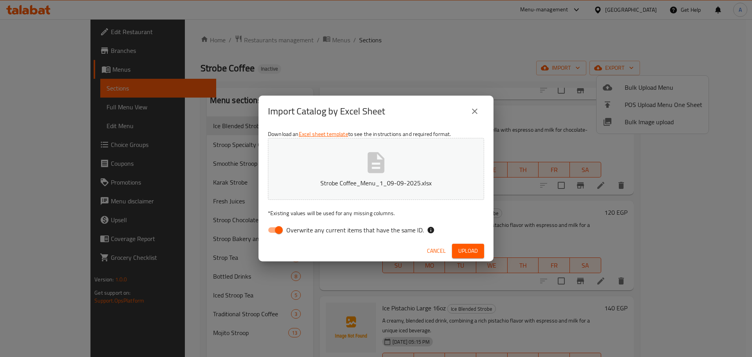
click at [379, 231] on span "Overwrite any current items that have the same ID." at bounding box center [354, 229] width 137 height 9
click at [301, 231] on input "Overwrite any current items that have the same ID." at bounding box center [278, 229] width 45 height 15
checkbox input "false"
click at [469, 251] on span "Upload" at bounding box center [468, 251] width 20 height 10
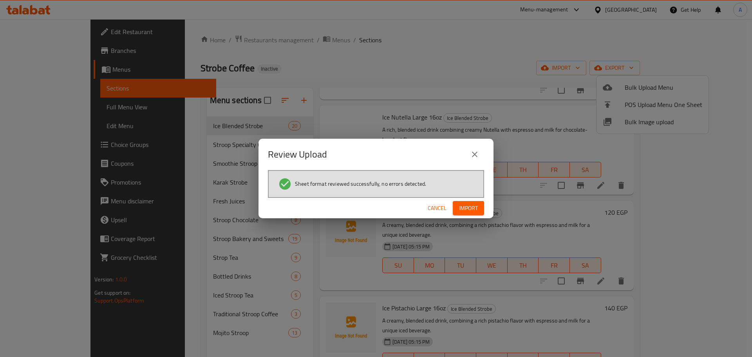
click at [488, 208] on div "Cancel Import" at bounding box center [375, 208] width 235 height 21
click at [477, 207] on span "Import" at bounding box center [468, 208] width 19 height 10
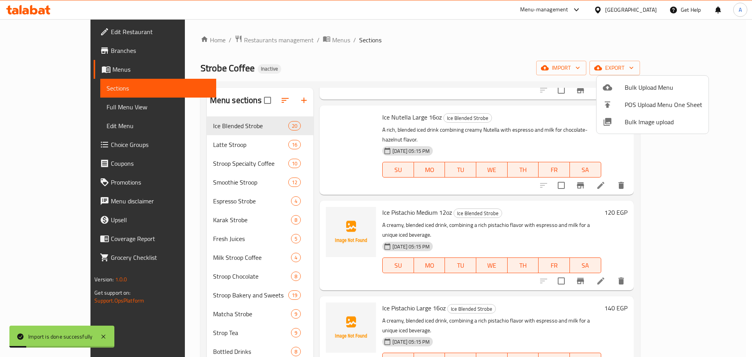
click at [245, 99] on div at bounding box center [376, 178] width 752 height 357
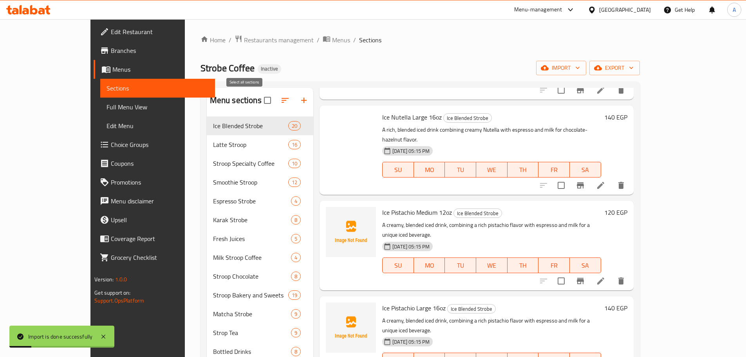
click at [259, 98] on input "checkbox" at bounding box center [267, 100] width 16 height 16
checkbox input "false"
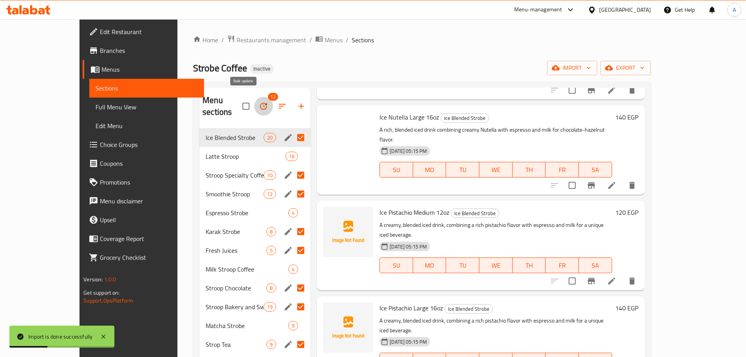
click at [259, 101] on icon "button" at bounding box center [263, 105] width 9 height 9
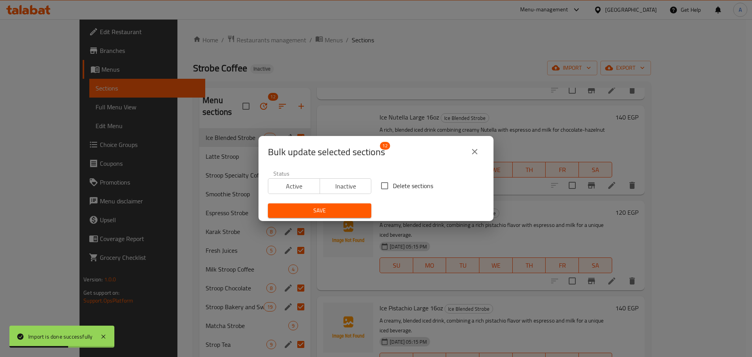
click at [483, 150] on button "close" at bounding box center [474, 151] width 19 height 19
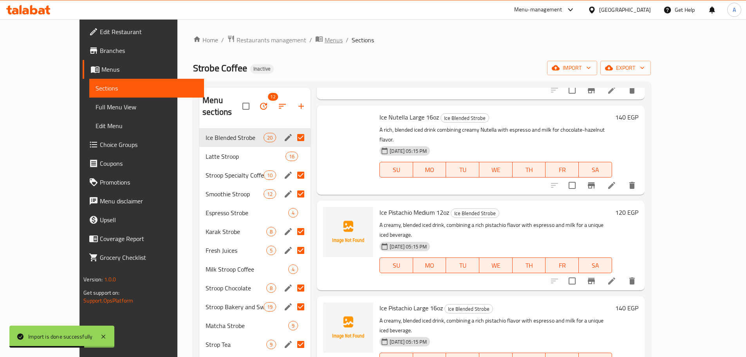
click at [325, 37] on span "Menus" at bounding box center [334, 39] width 18 height 9
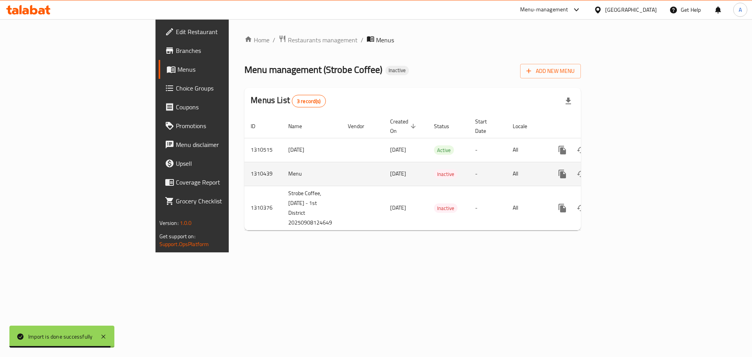
click at [585, 171] on icon "enhanced table" at bounding box center [581, 174] width 9 height 6
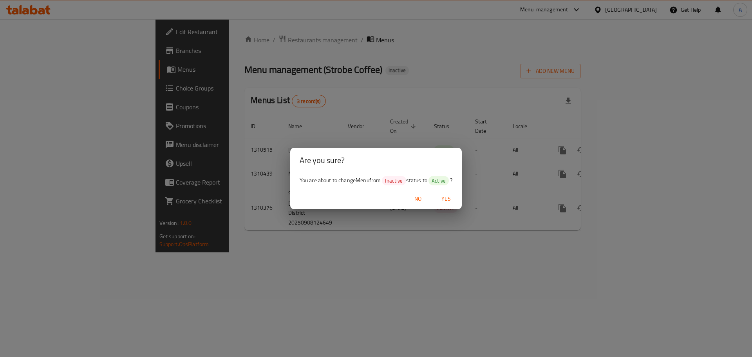
click at [449, 195] on span "Yes" at bounding box center [446, 199] width 19 height 10
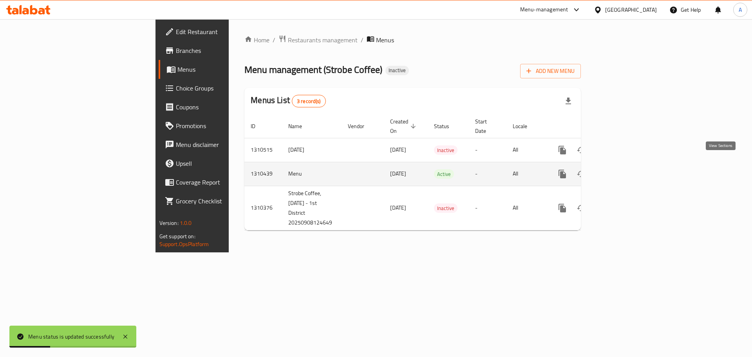
click at [623, 169] on icon "enhanced table" at bounding box center [618, 173] width 9 height 9
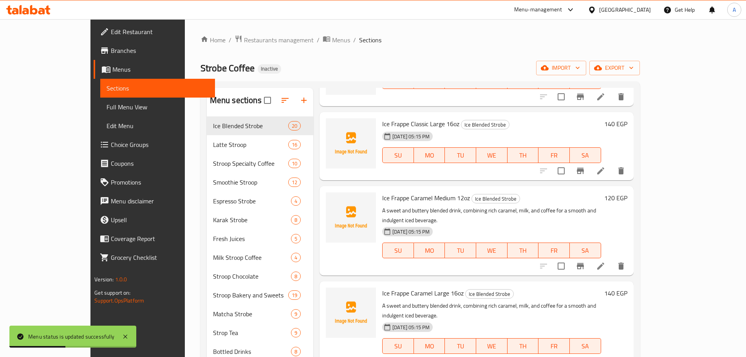
scroll to position [78, 0]
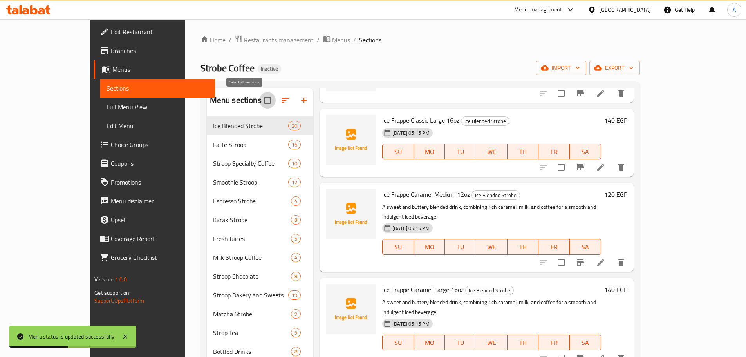
click at [259, 96] on input "checkbox" at bounding box center [267, 100] width 16 height 16
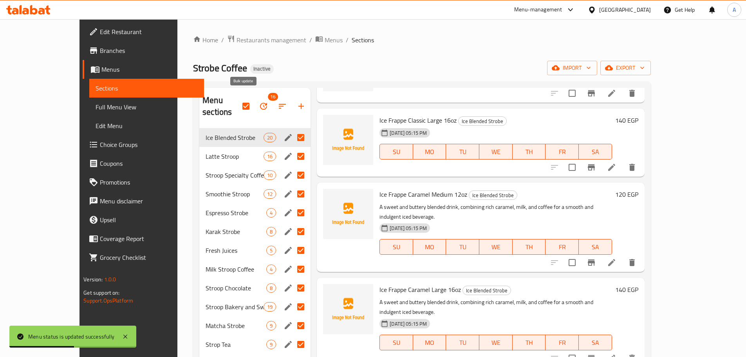
click at [259, 101] on icon "button" at bounding box center [263, 105] width 9 height 9
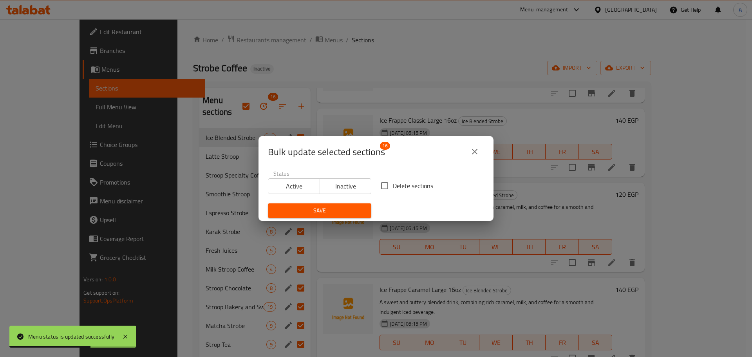
click at [478, 154] on icon "close" at bounding box center [474, 151] width 9 height 9
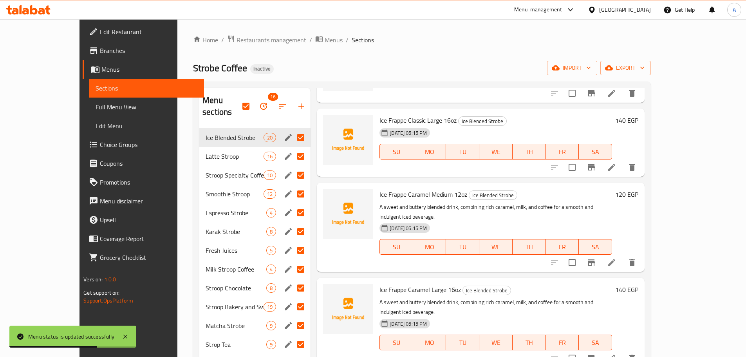
click at [331, 85] on div "Menu sections 16 Ice Blended Strobe 20 Latte Stroop 16 Stroop Specialty Coffee …" at bounding box center [422, 265] width 458 height 369
click at [238, 100] on input "checkbox" at bounding box center [246, 106] width 16 height 16
checkbox input "false"
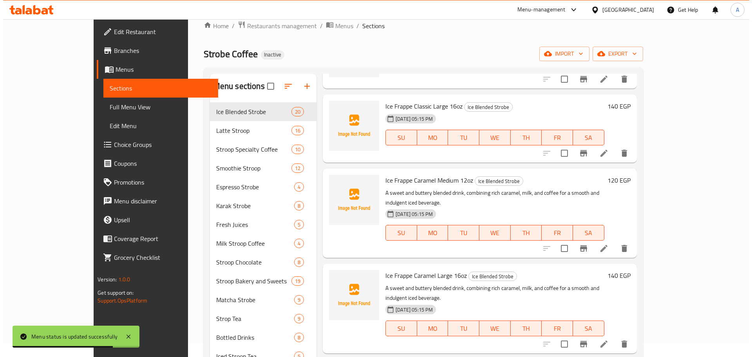
scroll to position [39, 0]
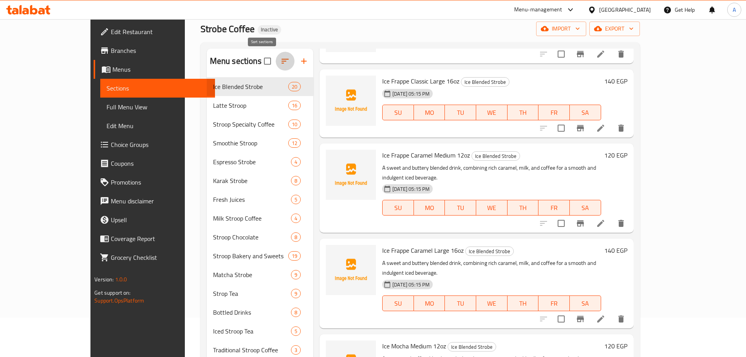
click at [280, 63] on icon "button" at bounding box center [284, 60] width 9 height 9
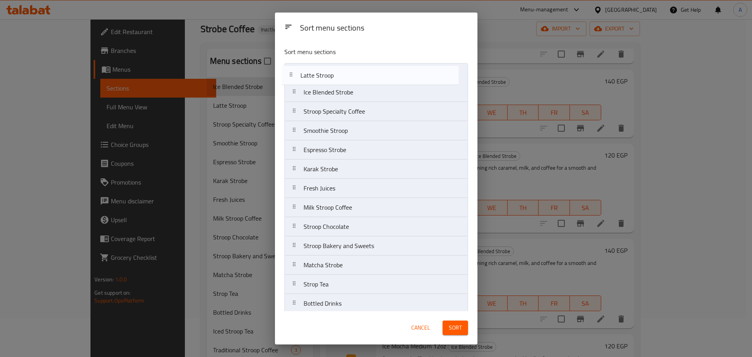
drag, startPoint x: 333, startPoint y: 94, endPoint x: 330, endPoint y: 72, distance: 21.4
click at [330, 72] on nav "Ice Blended Strobe Latte Stroop Stroop Specialty Coffee Smoothie Stroop Espress…" at bounding box center [376, 217] width 184 height 308
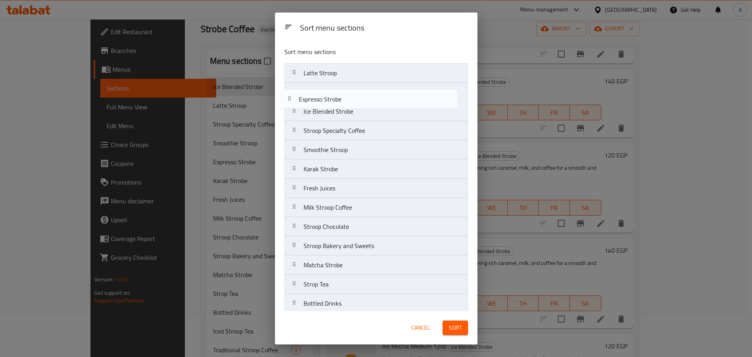
drag, startPoint x: 337, startPoint y: 151, endPoint x: 332, endPoint y: 87, distance: 64.0
click at [332, 87] on nav "Latte Stroop Ice Blended Strobe Stroop Specialty Coffee Smoothie Stroop Espress…" at bounding box center [376, 217] width 184 height 308
drag, startPoint x: 334, startPoint y: 209, endPoint x: 335, endPoint y: 112, distance: 97.9
click at [335, 112] on nav "Latte Stroop Espresso Strobe Ice Blended Strobe Stroop Specialty Coffee Smoothi…" at bounding box center [376, 217] width 184 height 308
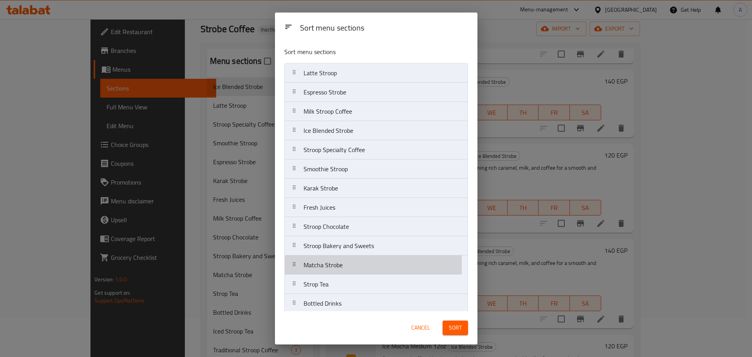
scroll to position [1, 0]
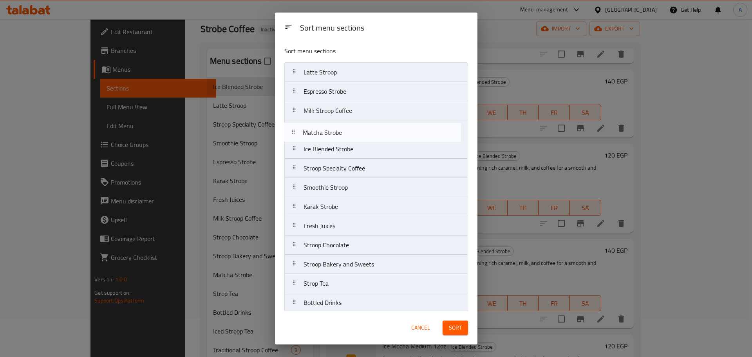
drag, startPoint x: 345, startPoint y: 264, endPoint x: 346, endPoint y: 126, distance: 138.6
click at [346, 126] on nav "Latte Stroop Espresso Strobe Milk Stroop Coffee Ice Blended Strobe Stroop Speci…" at bounding box center [376, 216] width 184 height 308
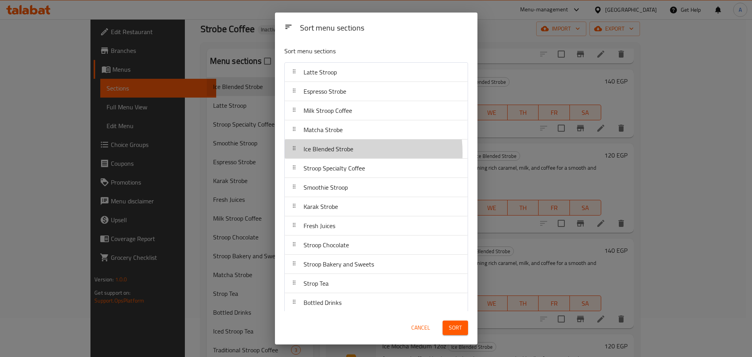
click at [339, 153] on span "Ice Blended Strobe" at bounding box center [328, 149] width 50 height 12
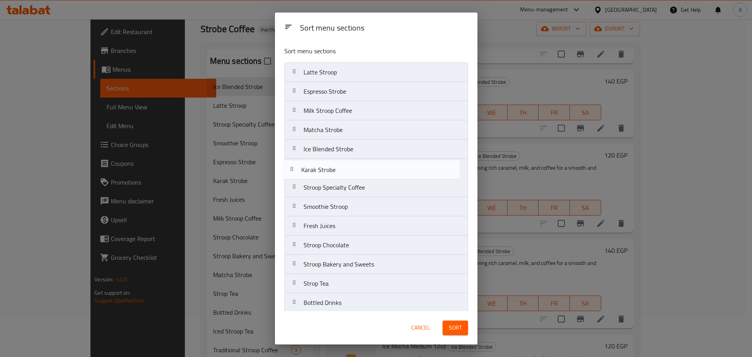
drag, startPoint x: 326, startPoint y: 208, endPoint x: 326, endPoint y: 166, distance: 41.9
click at [326, 166] on nav "Latte Stroop Espresso Strobe Milk Stroop Coffee Matcha Strobe Ice Blended Strob…" at bounding box center [376, 216] width 184 height 308
drag, startPoint x: 337, startPoint y: 171, endPoint x: 335, endPoint y: 191, distance: 20.0
click at [335, 191] on nav "Latte Stroop Espresso Strobe Milk Stroop Coffee Matcha Strobe Ice Blended Strob…" at bounding box center [376, 216] width 184 height 308
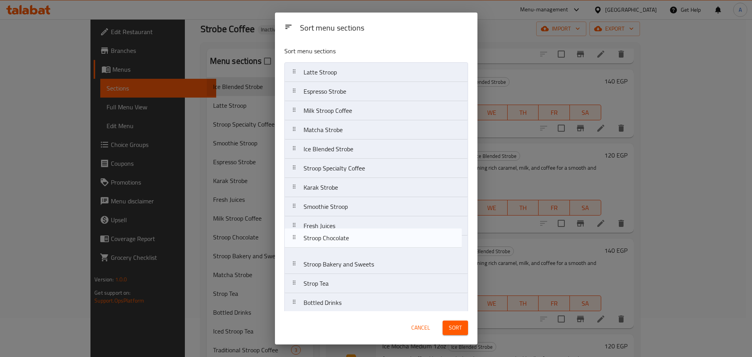
scroll to position [1, 0]
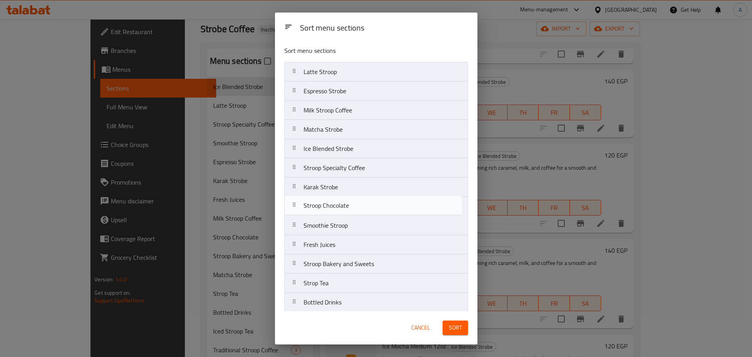
drag, startPoint x: 335, startPoint y: 250, endPoint x: 335, endPoint y: 209, distance: 41.1
click at [335, 209] on nav "Latte Stroop Espresso Strobe Milk Stroop Coffee Matcha Strobe Ice Blended Strob…" at bounding box center [376, 216] width 184 height 308
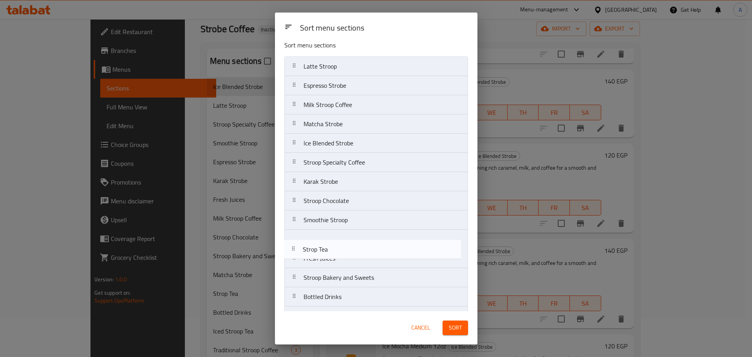
scroll to position [7, 0]
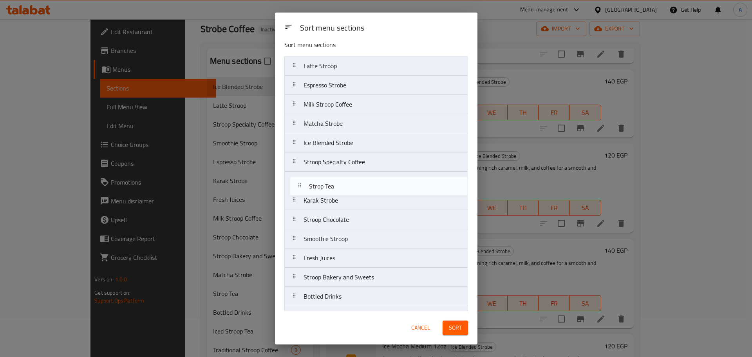
drag, startPoint x: 329, startPoint y: 287, endPoint x: 335, endPoint y: 188, distance: 98.8
click at [335, 188] on nav "Latte Stroop Espresso Strobe Milk Stroop Coffee Matcha Strobe Ice Blended Strob…" at bounding box center [376, 210] width 184 height 308
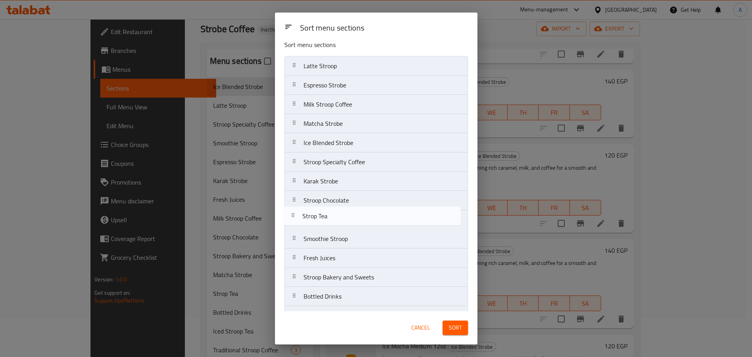
drag, startPoint x: 334, startPoint y: 185, endPoint x: 332, endPoint y: 224, distance: 38.4
click at [332, 224] on nav "Latte Stroop Espresso Strobe Milk Stroop Coffee Matcha Strobe Ice Blended Strob…" at bounding box center [376, 210] width 184 height 308
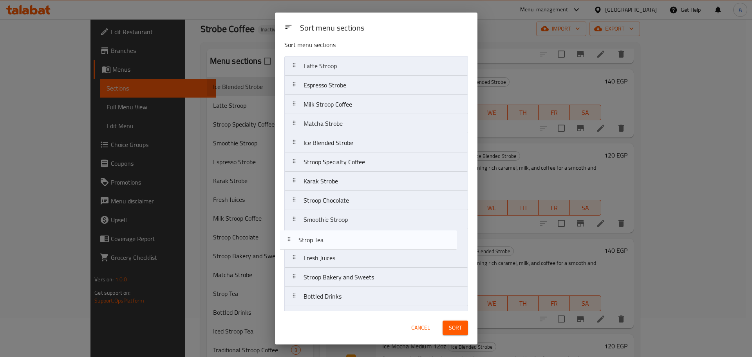
drag, startPoint x: 344, startPoint y: 217, endPoint x: 338, endPoint y: 240, distance: 23.5
click at [338, 240] on nav "Latte Stroop Espresso Strobe Milk Stroop Coffee Matcha Strobe Ice Blended Strob…" at bounding box center [376, 210] width 184 height 308
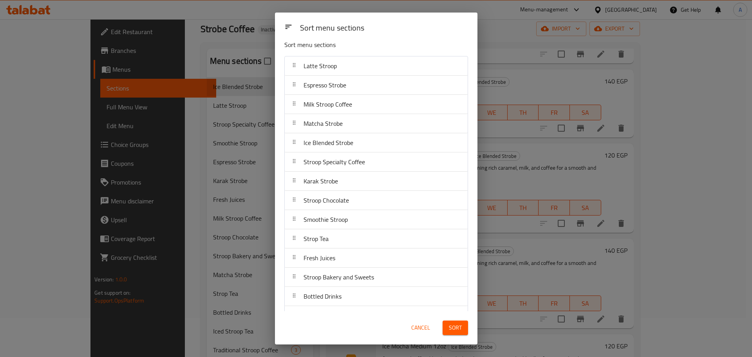
scroll to position [63, 0]
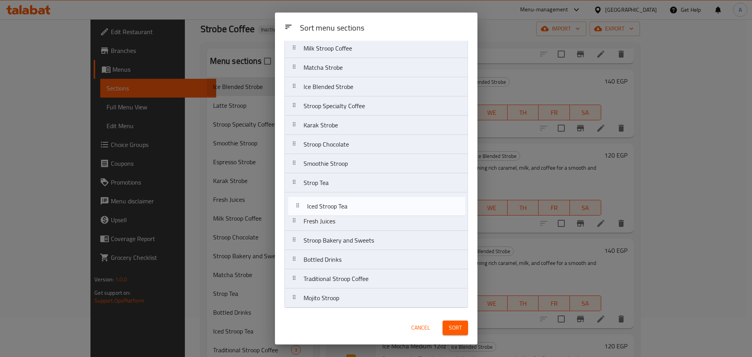
drag, startPoint x: 336, startPoint y: 260, endPoint x: 339, endPoint y: 202, distance: 58.8
click at [339, 202] on nav "Latte Stroop Espresso Strobe Milk Stroop Coffee Matcha Strobe Ice Blended Strob…" at bounding box center [376, 154] width 184 height 308
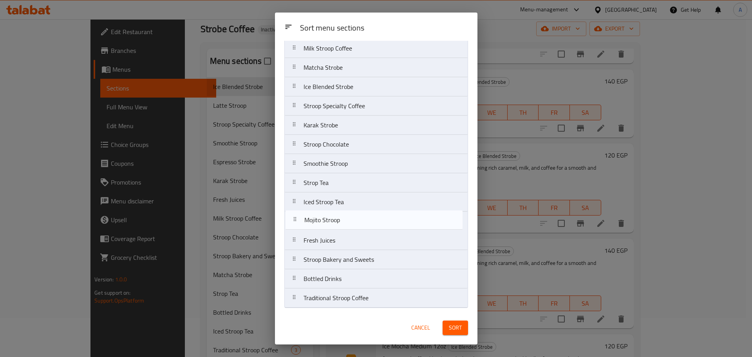
drag, startPoint x: 330, startPoint y: 301, endPoint x: 332, endPoint y: 221, distance: 80.3
click at [332, 221] on nav "Latte Stroop Espresso Strobe Milk Stroop Coffee Matcha Strobe Ice Blended Strob…" at bounding box center [376, 154] width 184 height 308
drag, startPoint x: 351, startPoint y: 164, endPoint x: 353, endPoint y: 226, distance: 62.3
click at [353, 226] on nav "Latte Stroop Espresso Strobe Milk Stroop Coffee Matcha Strobe Ice Blended Strob…" at bounding box center [376, 154] width 184 height 308
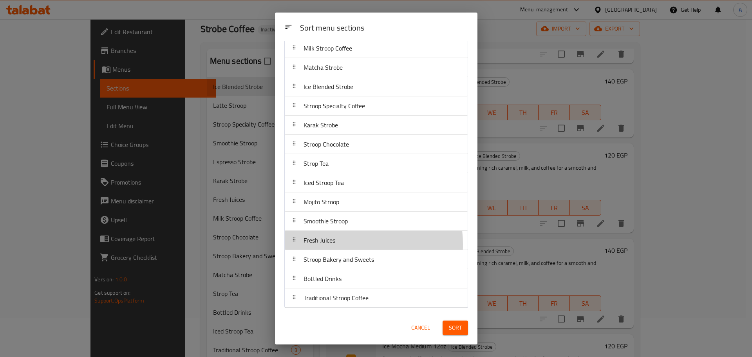
click at [337, 244] on div "Fresh Juices" at bounding box center [319, 240] width 38 height 19
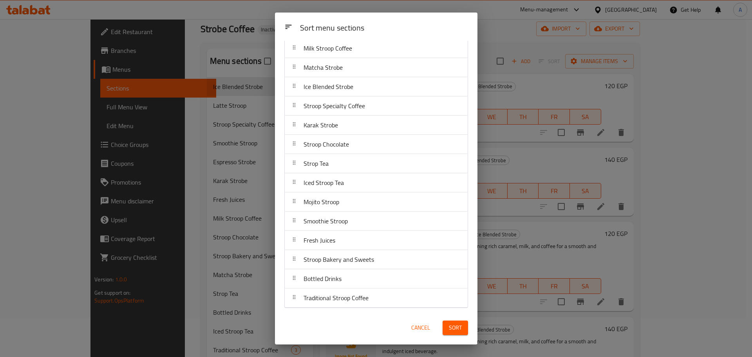
click at [454, 329] on span "Sort" at bounding box center [455, 328] width 13 height 10
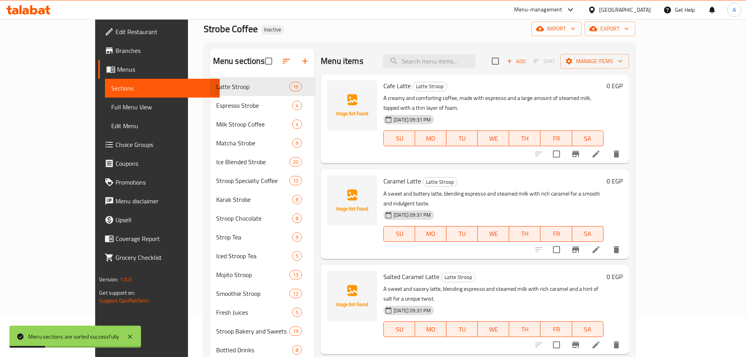
click at [115, 49] on span "Branches" at bounding box center [164, 50] width 98 height 9
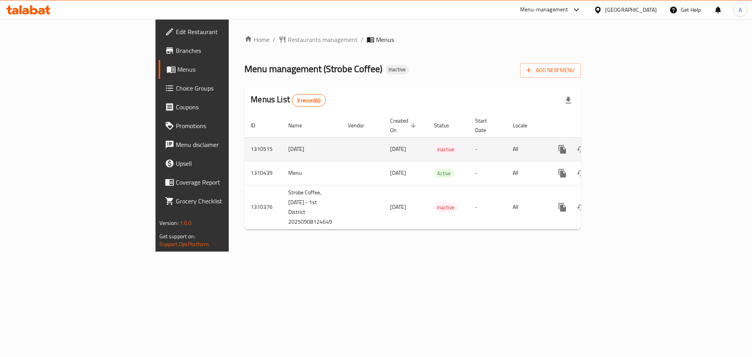
click at [623, 144] on icon "enhanced table" at bounding box center [618, 148] width 9 height 9
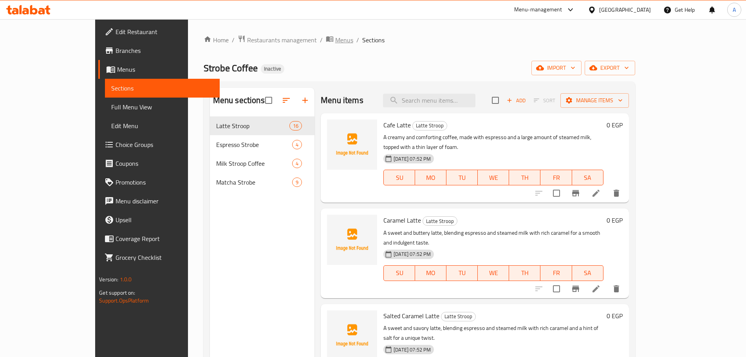
click at [335, 42] on span "Menus" at bounding box center [344, 39] width 18 height 9
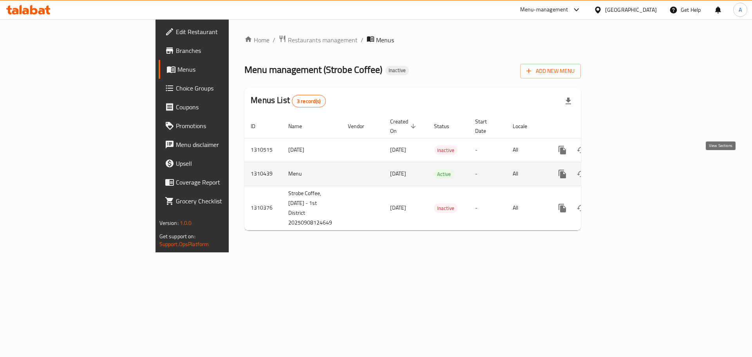
click at [623, 169] on icon "enhanced table" at bounding box center [618, 173] width 9 height 9
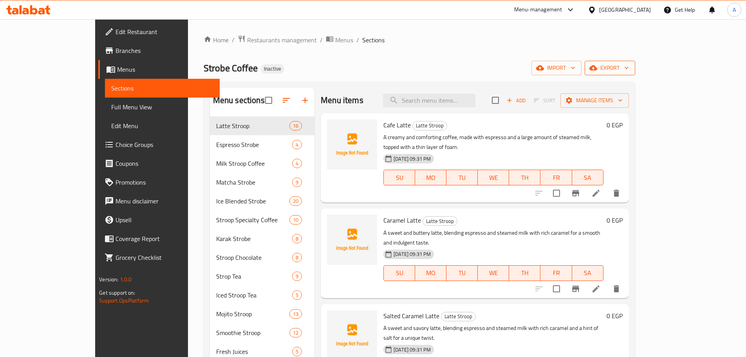
click at [629, 71] on span "export" at bounding box center [610, 68] width 38 height 10
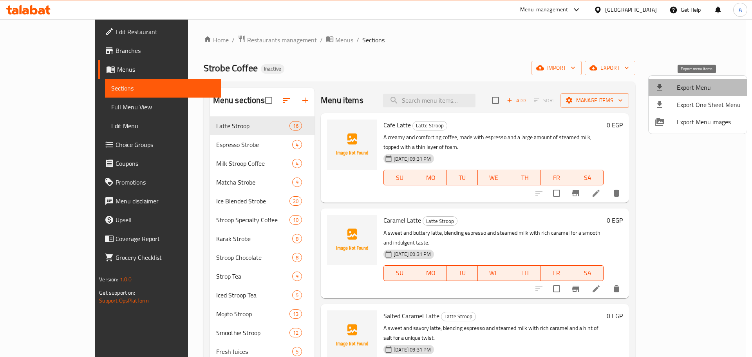
click at [707, 88] on span "Export Menu" at bounding box center [708, 87] width 64 height 9
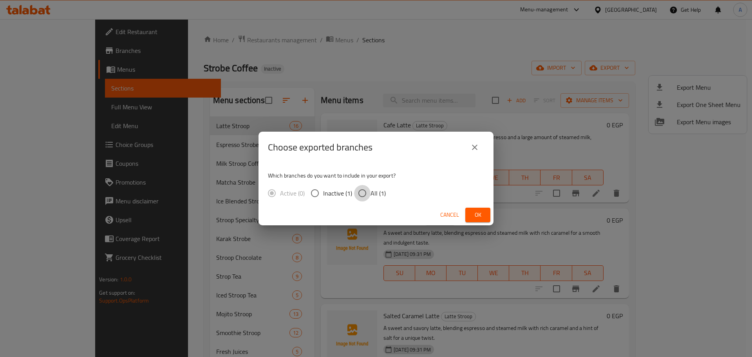
click at [363, 197] on input "All (1)" at bounding box center [362, 193] width 16 height 16
radio input "true"
click at [476, 214] on span "Ok" at bounding box center [477, 215] width 13 height 10
